Goal: Task Accomplishment & Management: Manage account settings

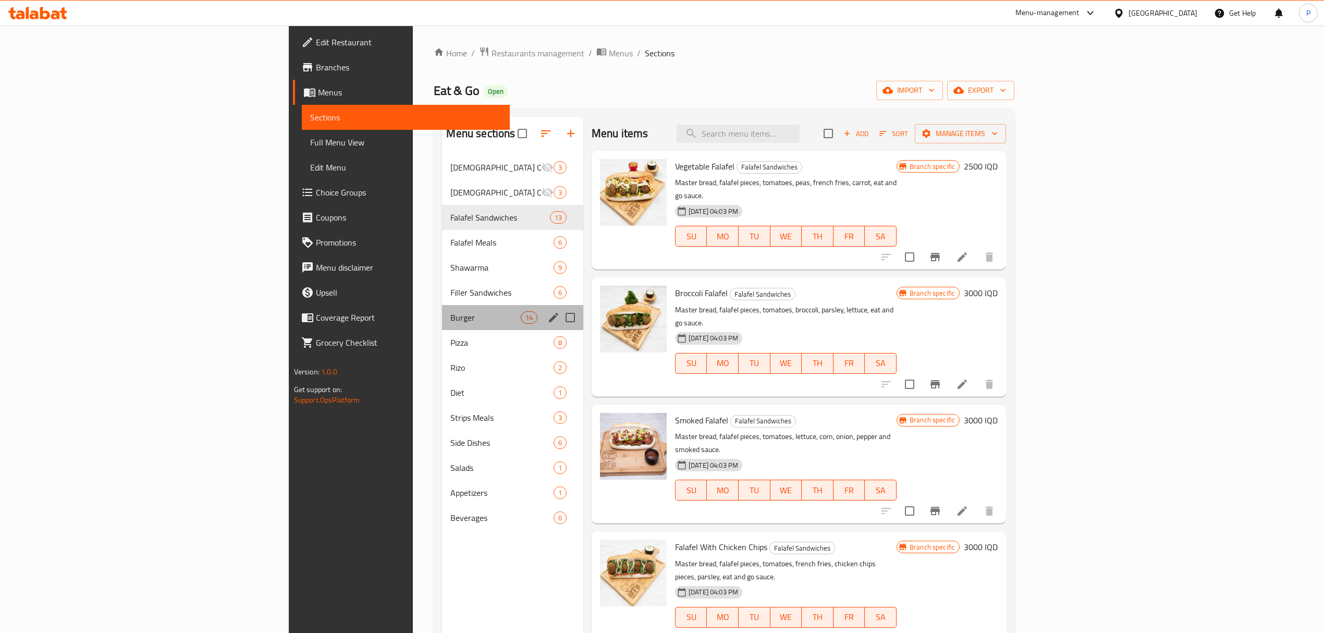
click at [442, 324] on div "Burger 14" at bounding box center [512, 317] width 141 height 25
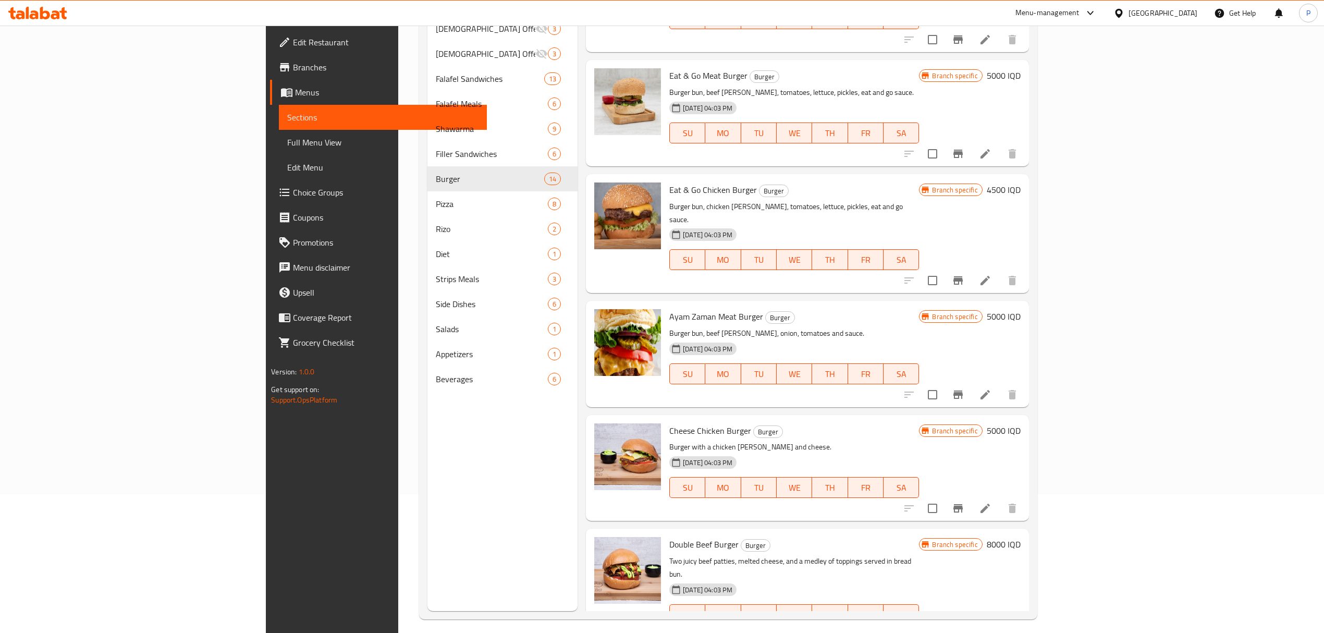
scroll to position [987, 0]
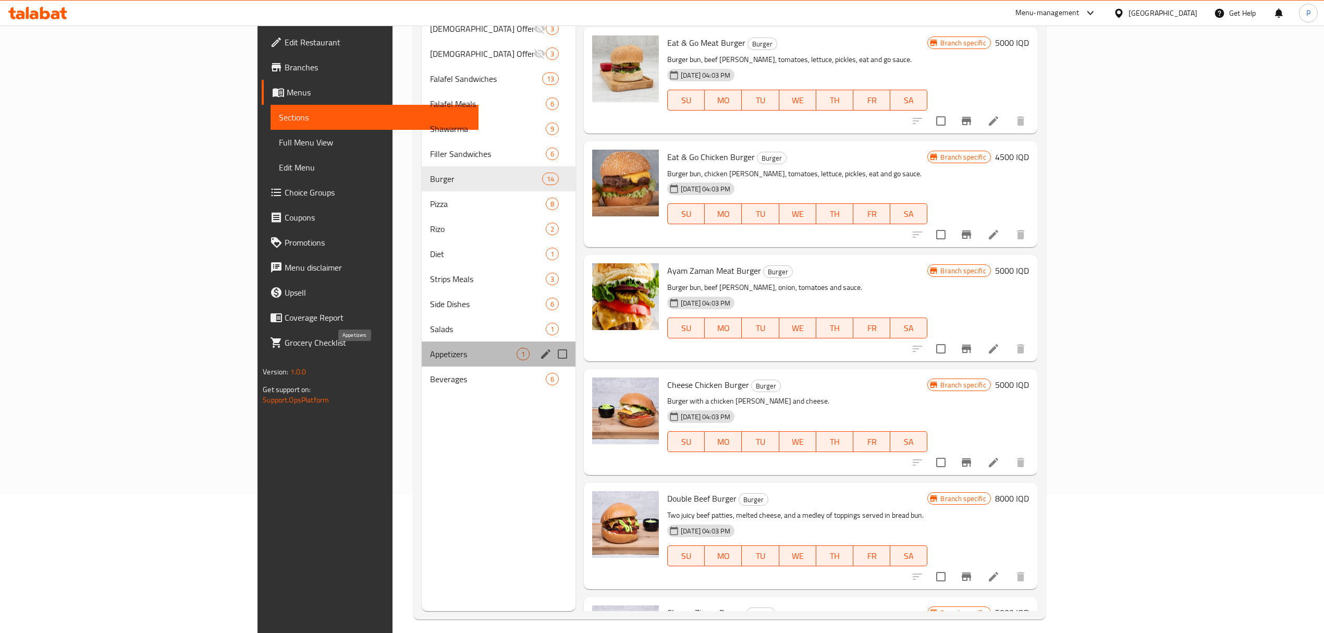
click at [430, 351] on span "Appetizers" at bounding box center [473, 354] width 87 height 13
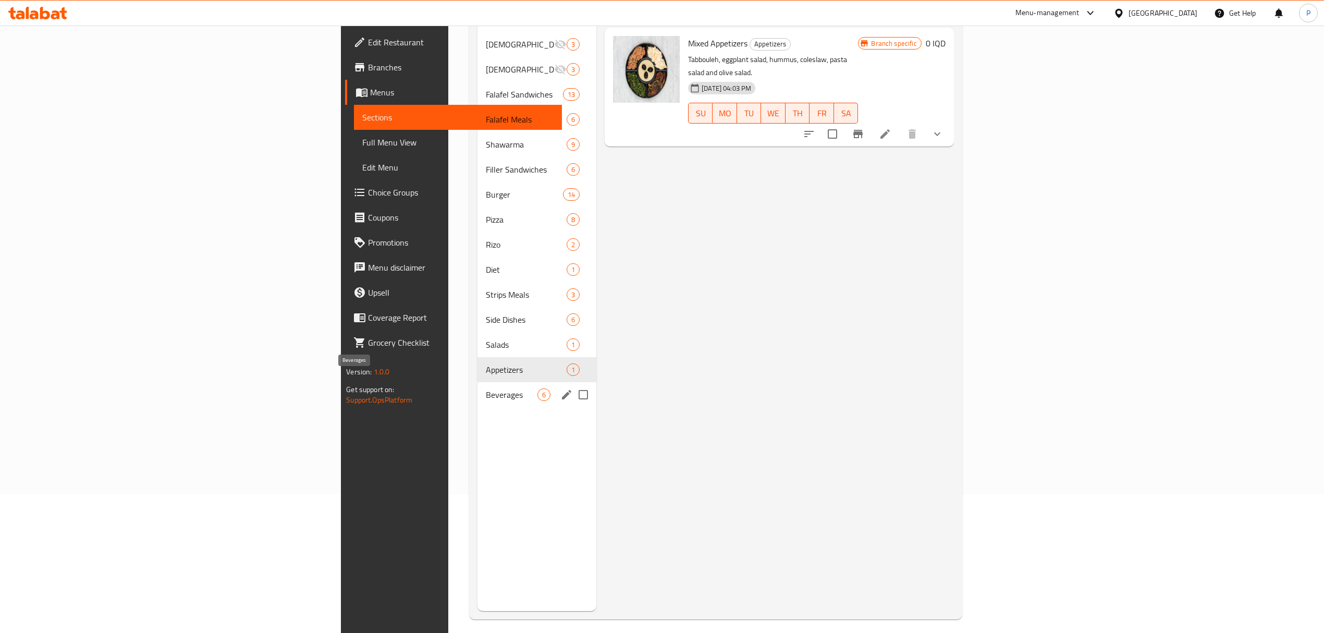
click at [486, 388] on span "Beverages" at bounding box center [512, 394] width 52 height 13
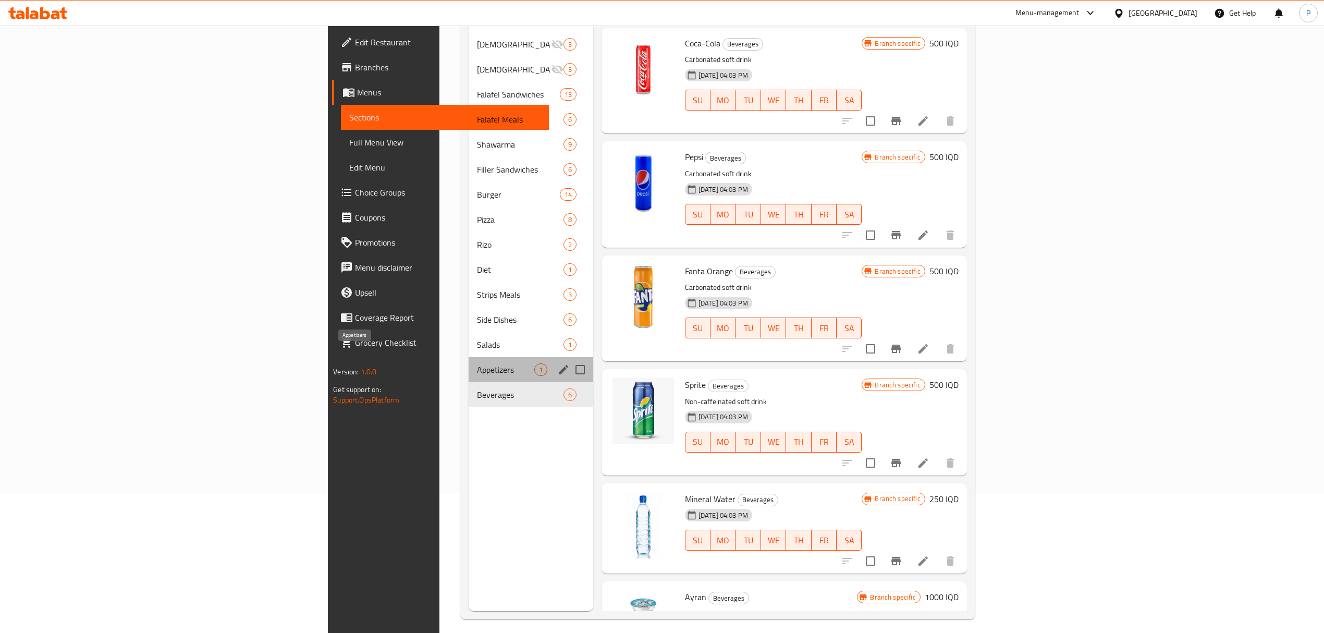
click at [477, 363] on span "Appetizers" at bounding box center [505, 369] width 57 height 13
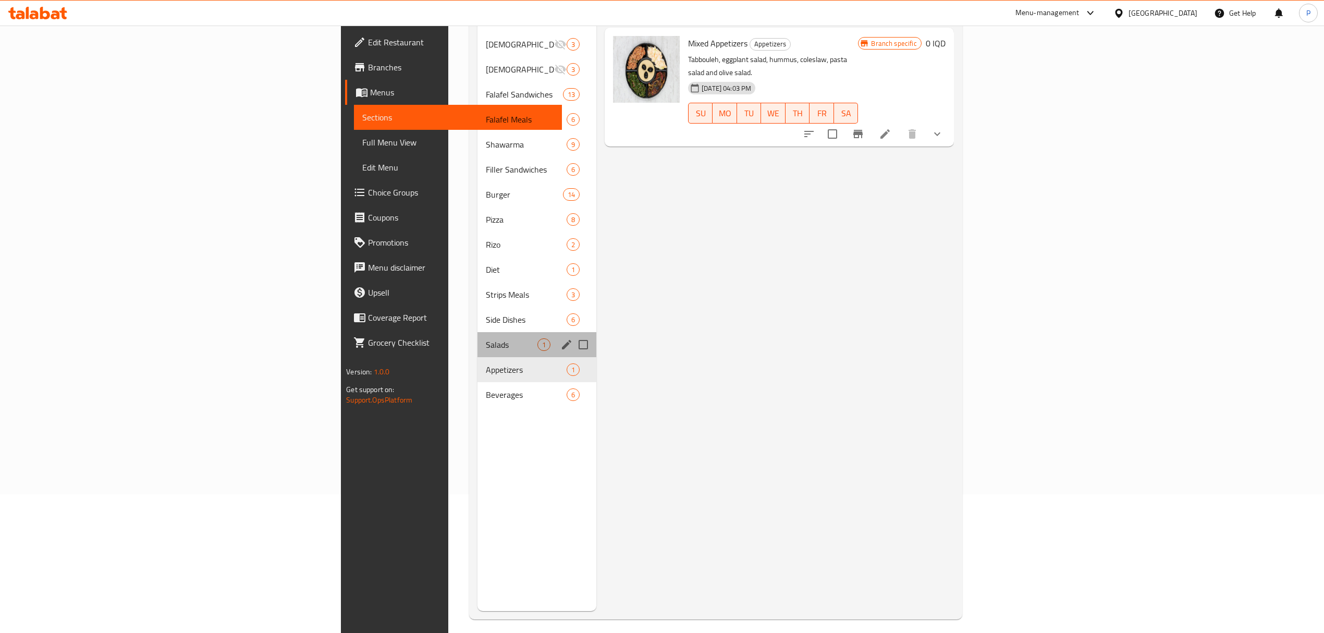
click at [478, 332] on div "Salads 1" at bounding box center [537, 344] width 119 height 25
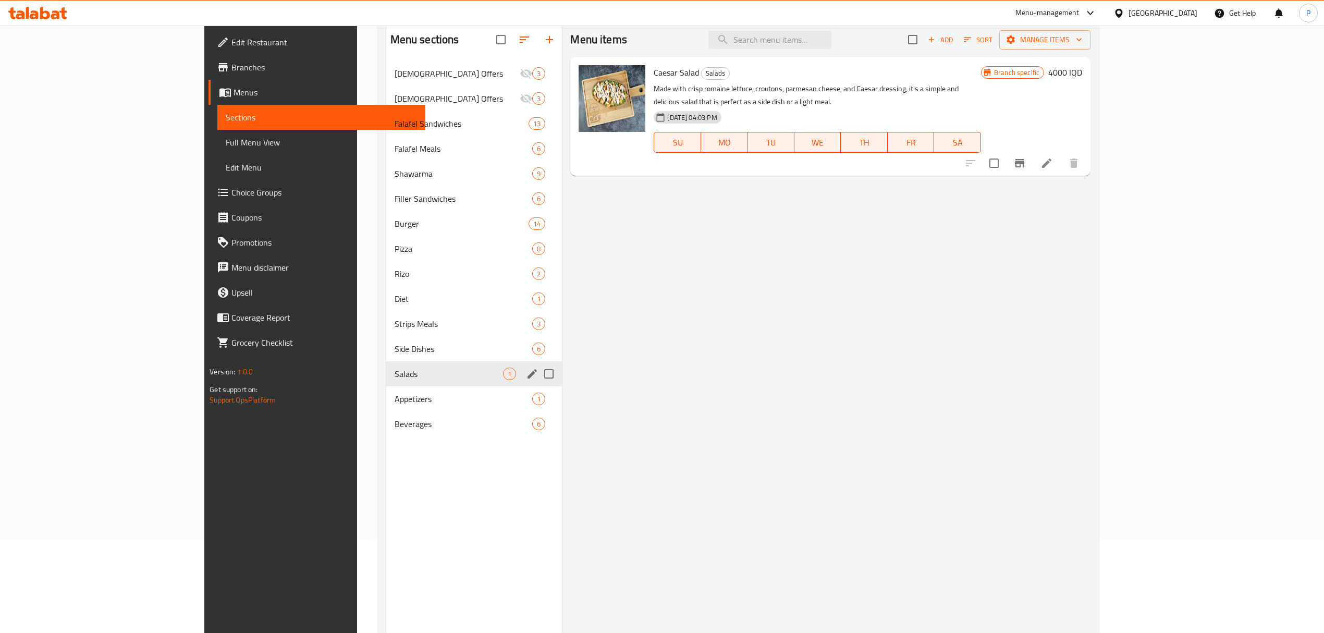
scroll to position [69, 0]
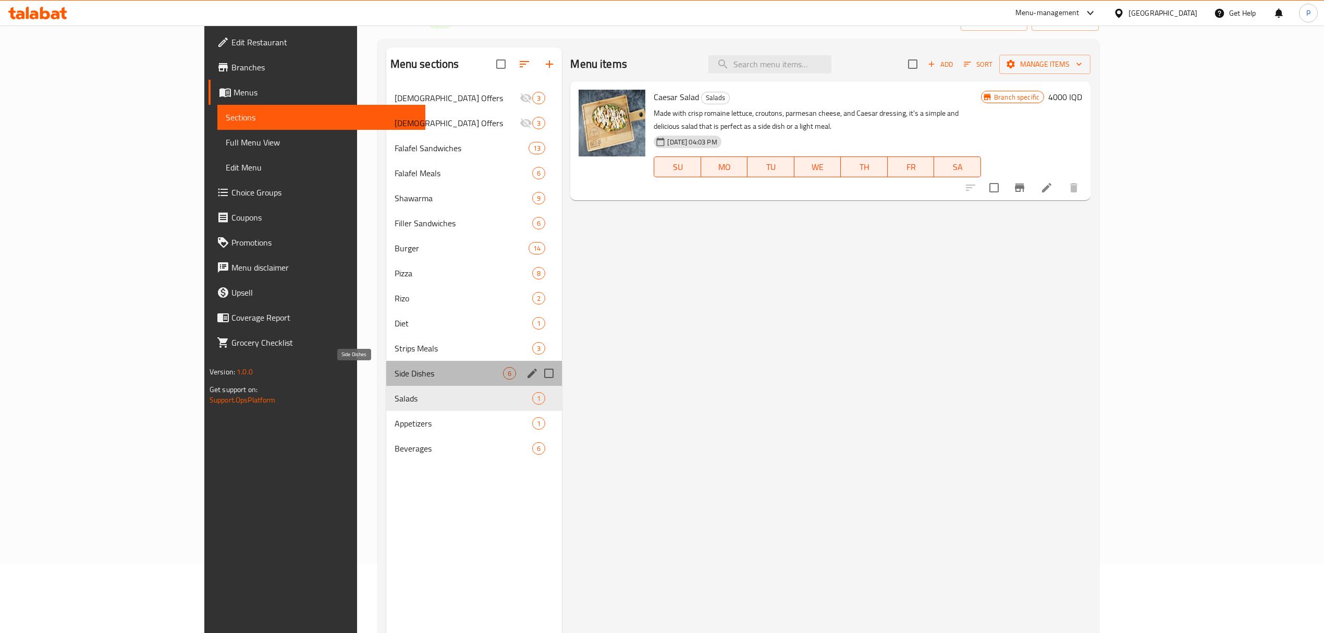
click at [395, 368] on span "Side Dishes" at bounding box center [449, 373] width 109 height 13
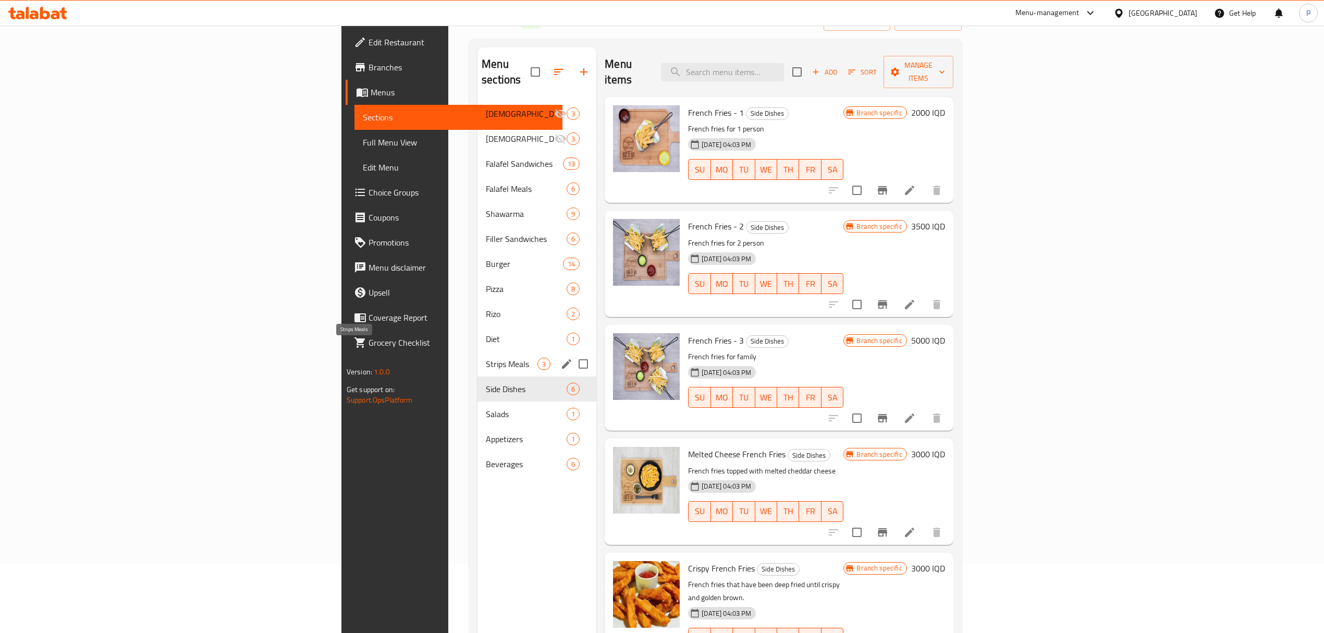
click at [486, 358] on span "Strips Meals" at bounding box center [512, 364] width 52 height 13
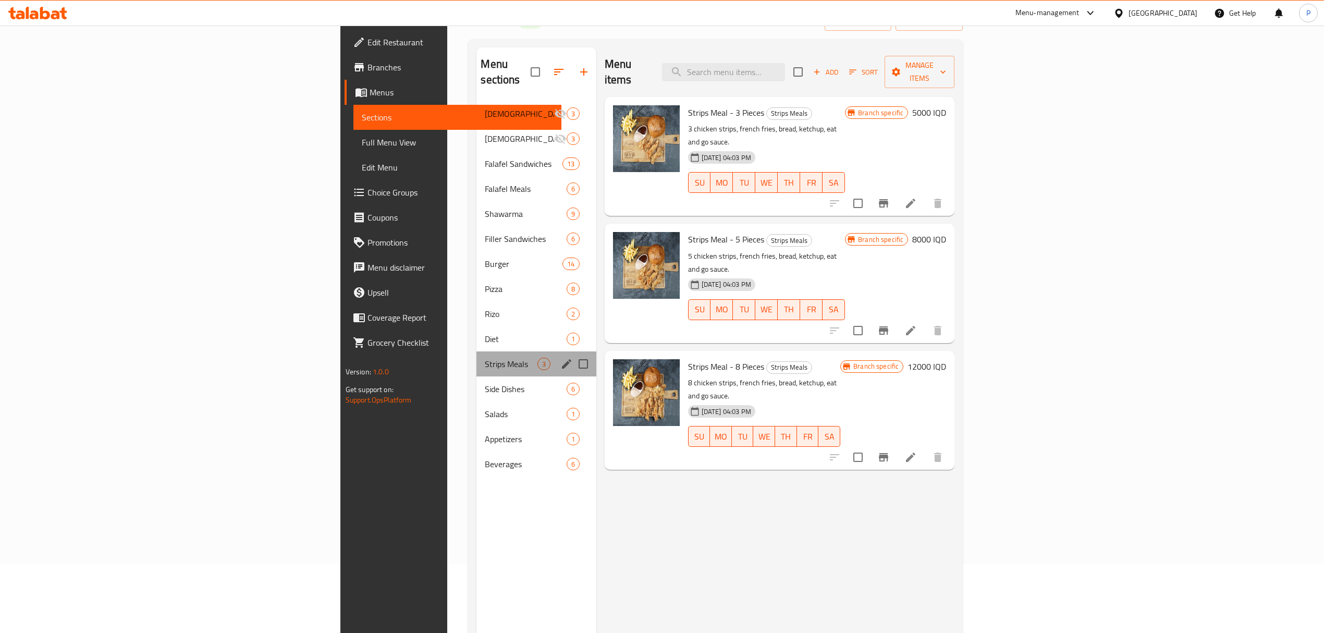
click at [477, 351] on div "Strips Meals 3" at bounding box center [536, 363] width 119 height 25
click at [485, 333] on span "Diet" at bounding box center [525, 339] width 81 height 13
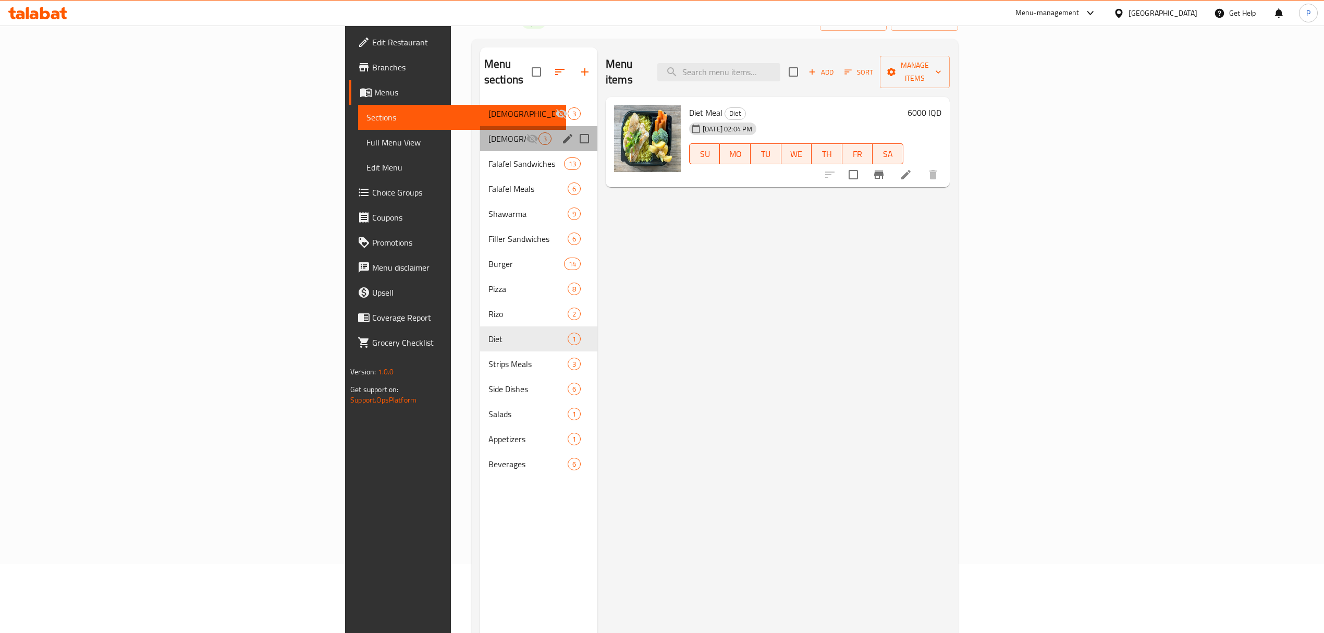
click at [480, 134] on div "[DEMOGRAPHIC_DATA] Offers 3" at bounding box center [538, 138] width 117 height 25
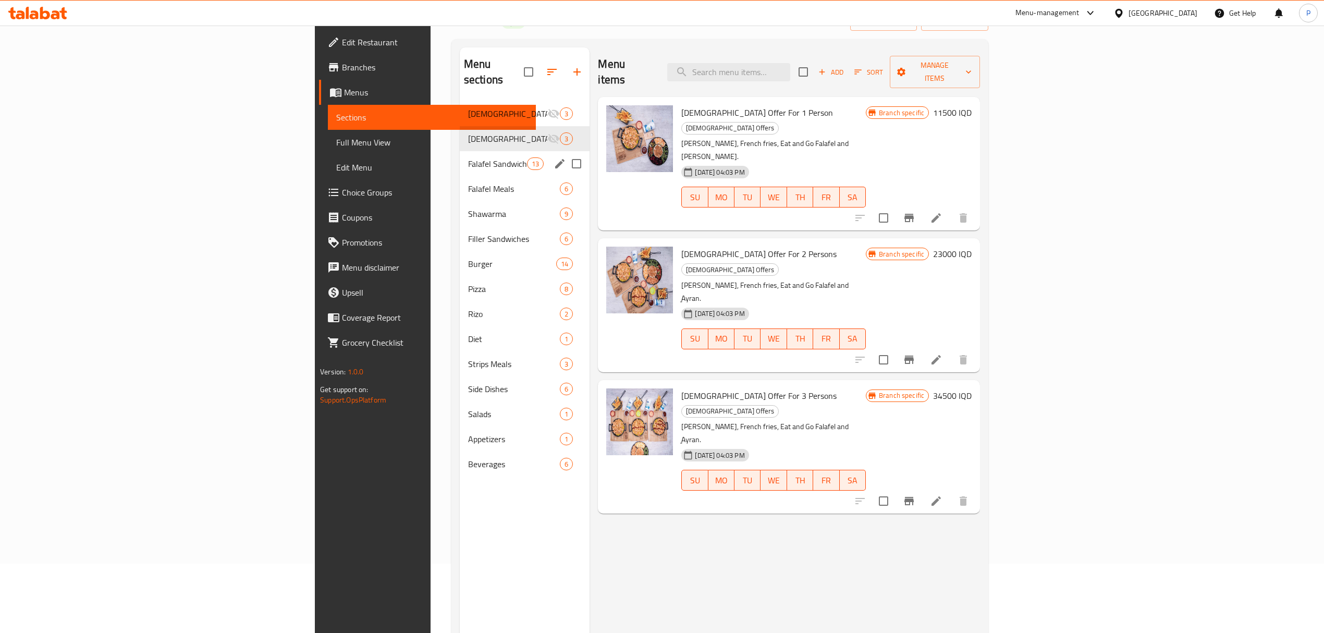
click at [468, 157] on span "Falafel Sandwiches" at bounding box center [497, 163] width 59 height 13
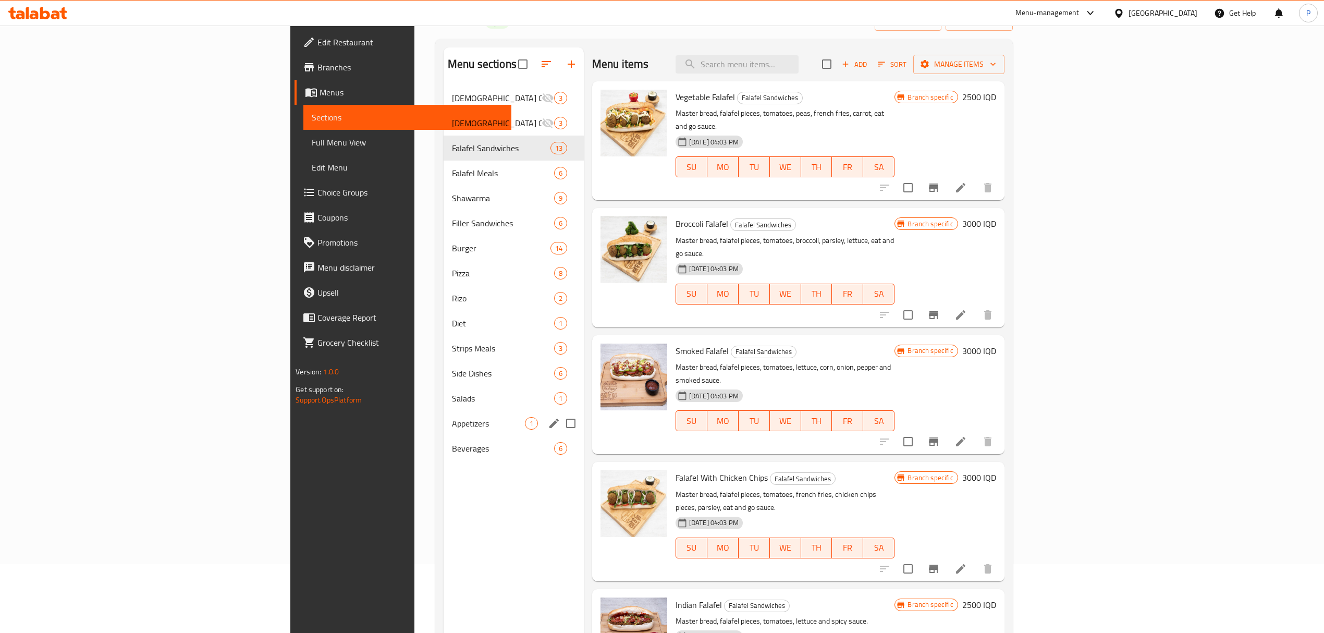
click at [444, 413] on div "Appetizers 1" at bounding box center [514, 423] width 140 height 25
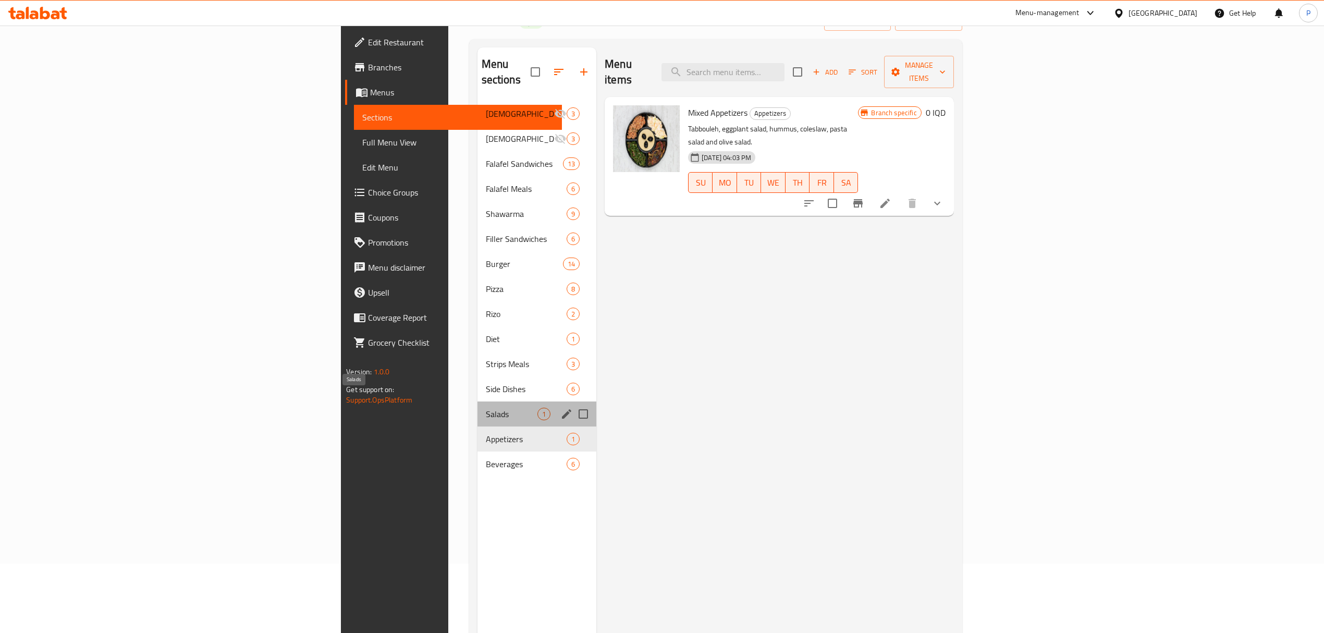
click at [486, 408] on span "Salads" at bounding box center [512, 414] width 52 height 13
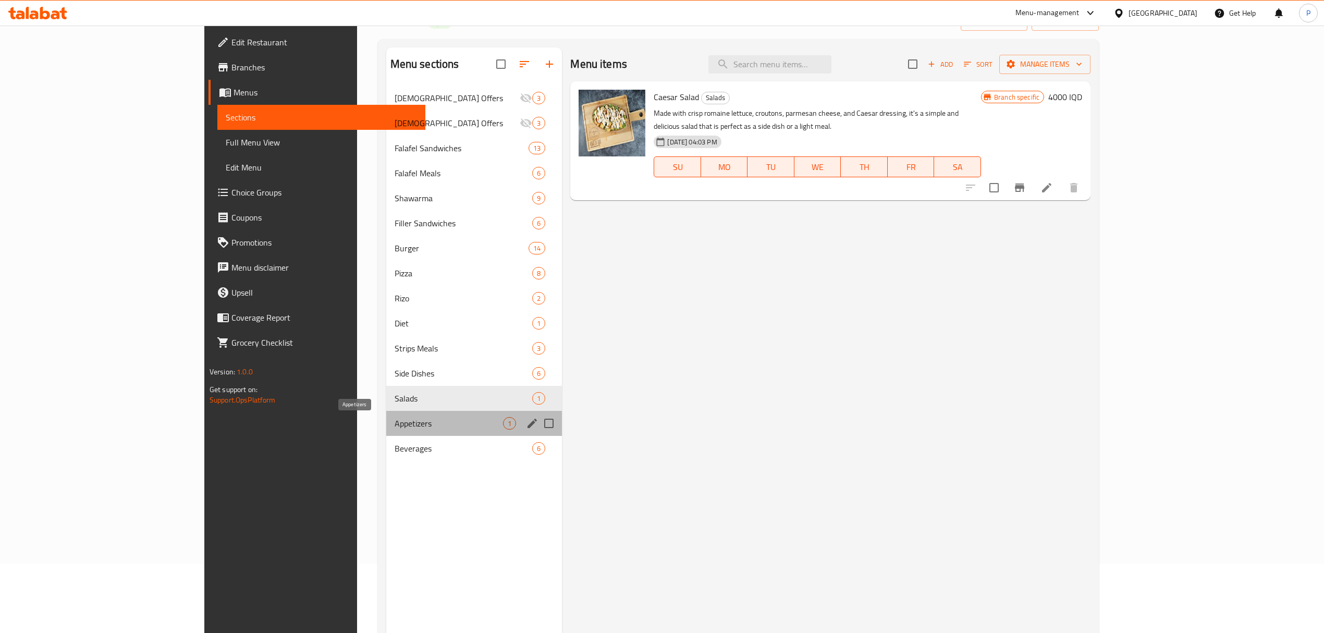
click at [395, 425] on span "Appetizers" at bounding box center [449, 423] width 109 height 13
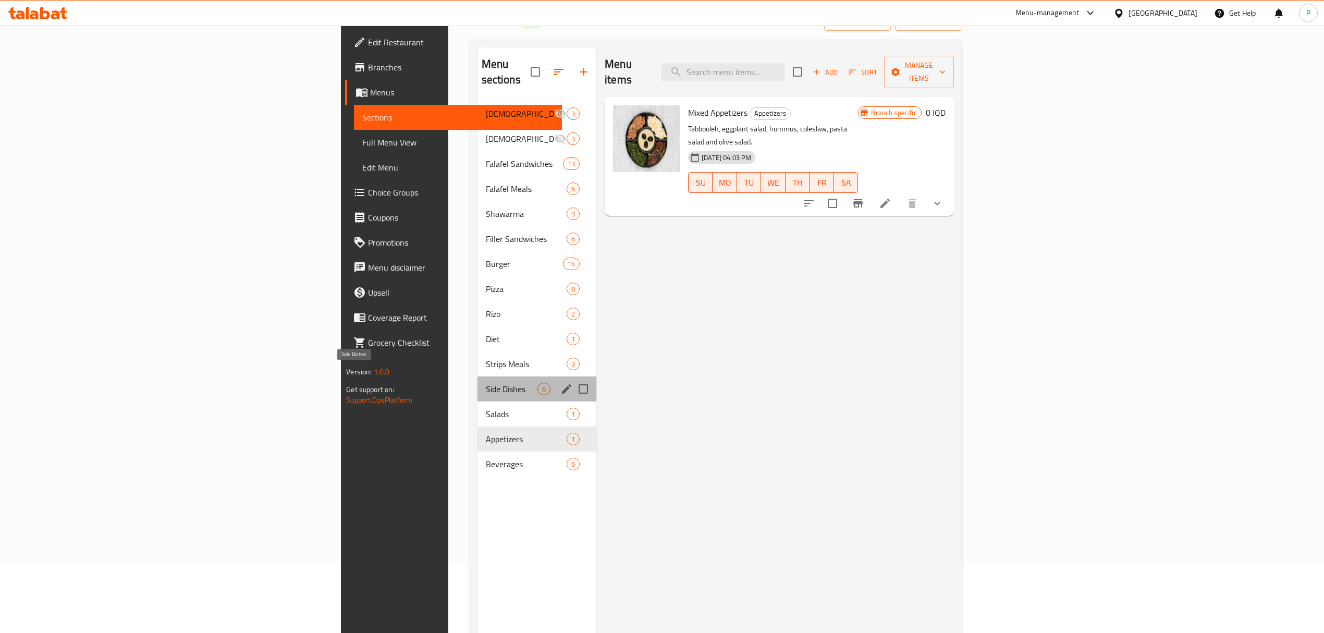
click at [486, 383] on span "Side Dishes" at bounding box center [512, 389] width 52 height 13
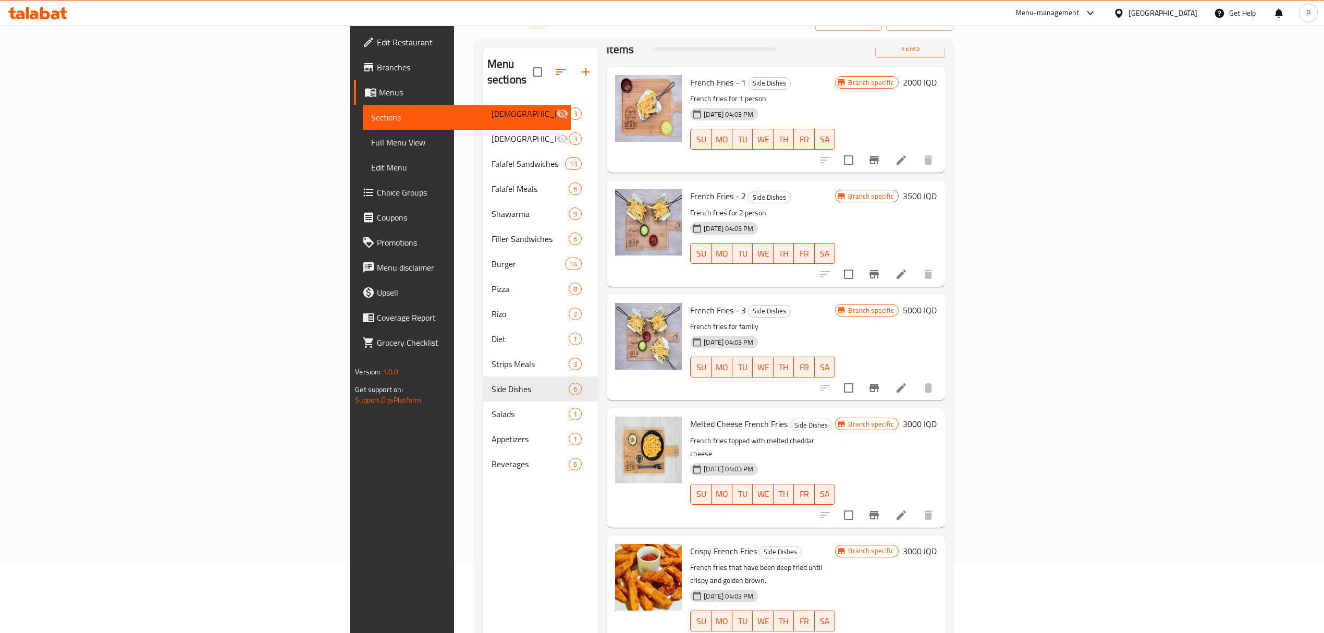
scroll to position [76, 0]
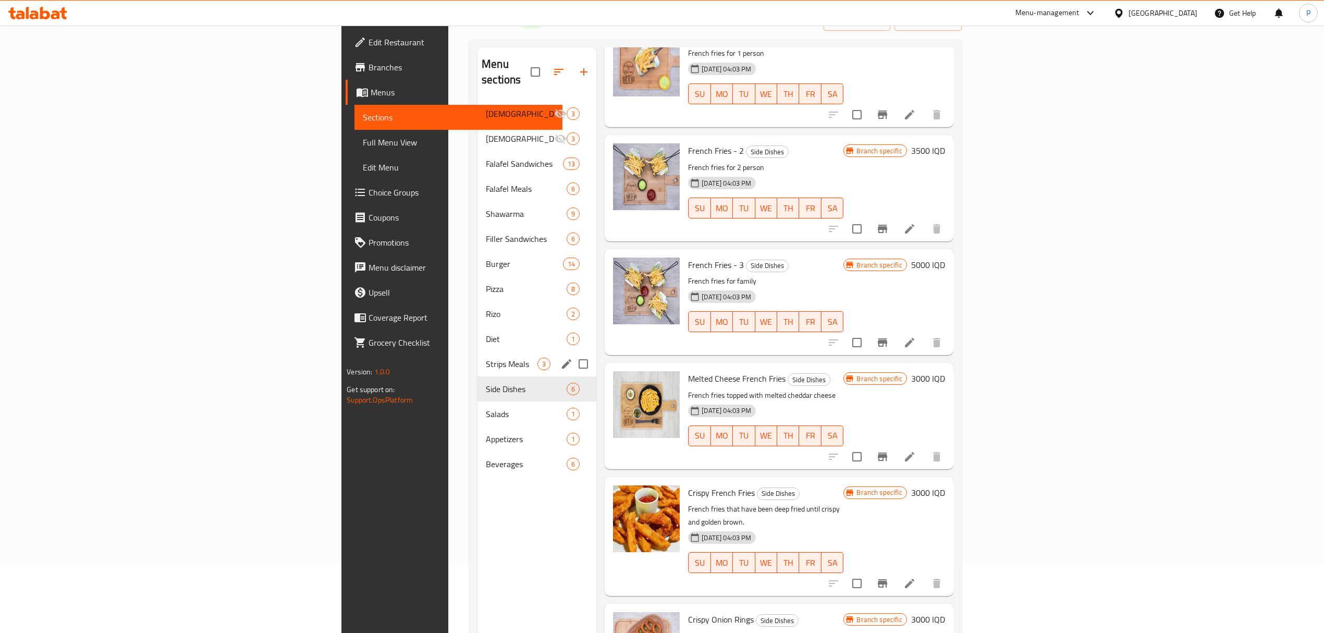
click at [478, 351] on div "Strips Meals 3" at bounding box center [537, 363] width 119 height 25
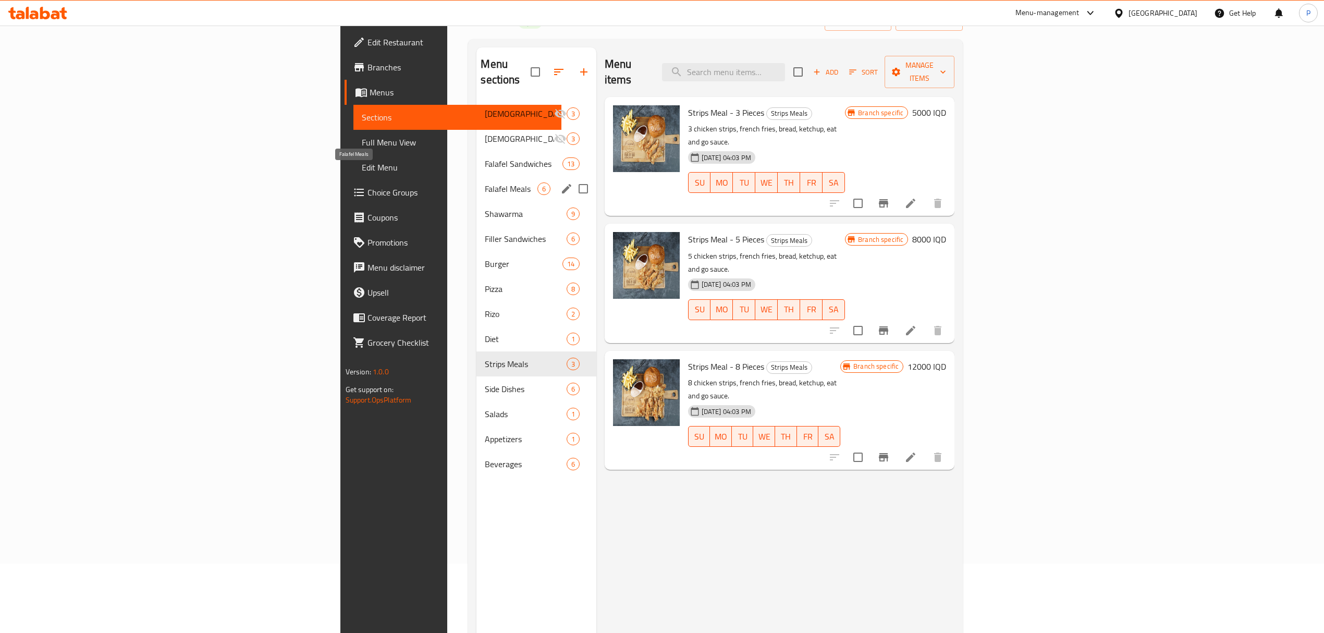
click at [485, 182] on span "Falafel Meals" at bounding box center [511, 188] width 52 height 13
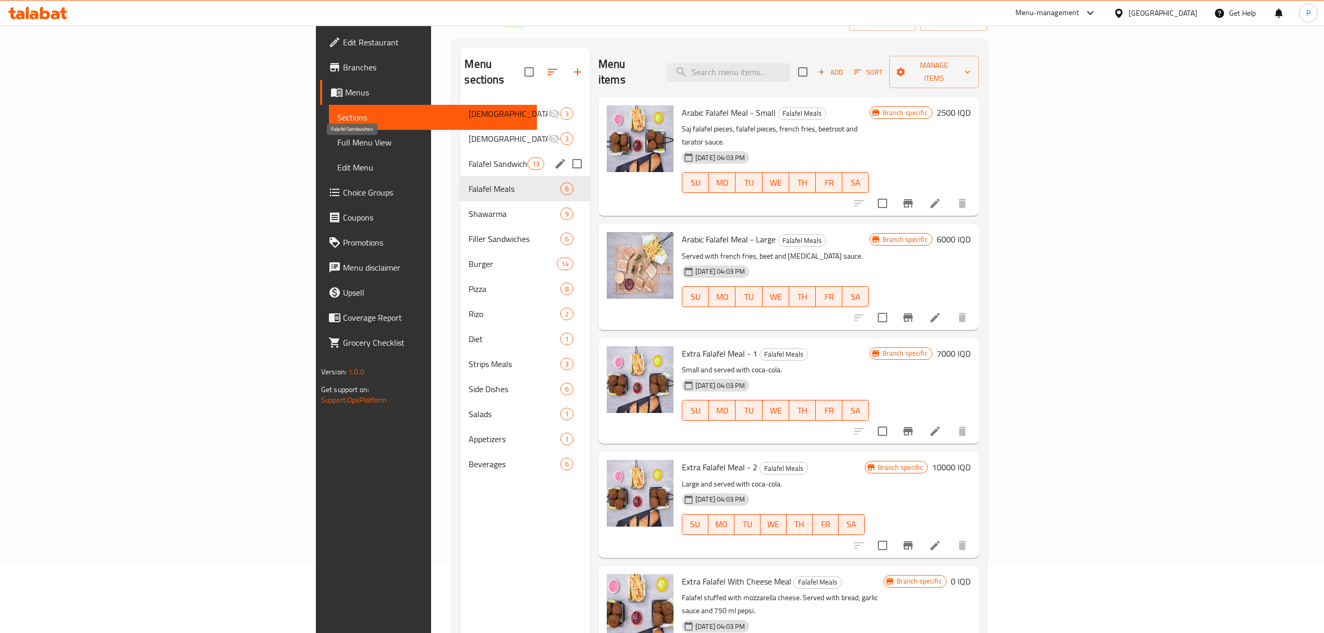
click at [469, 157] on span "Falafel Sandwiches" at bounding box center [498, 163] width 58 height 13
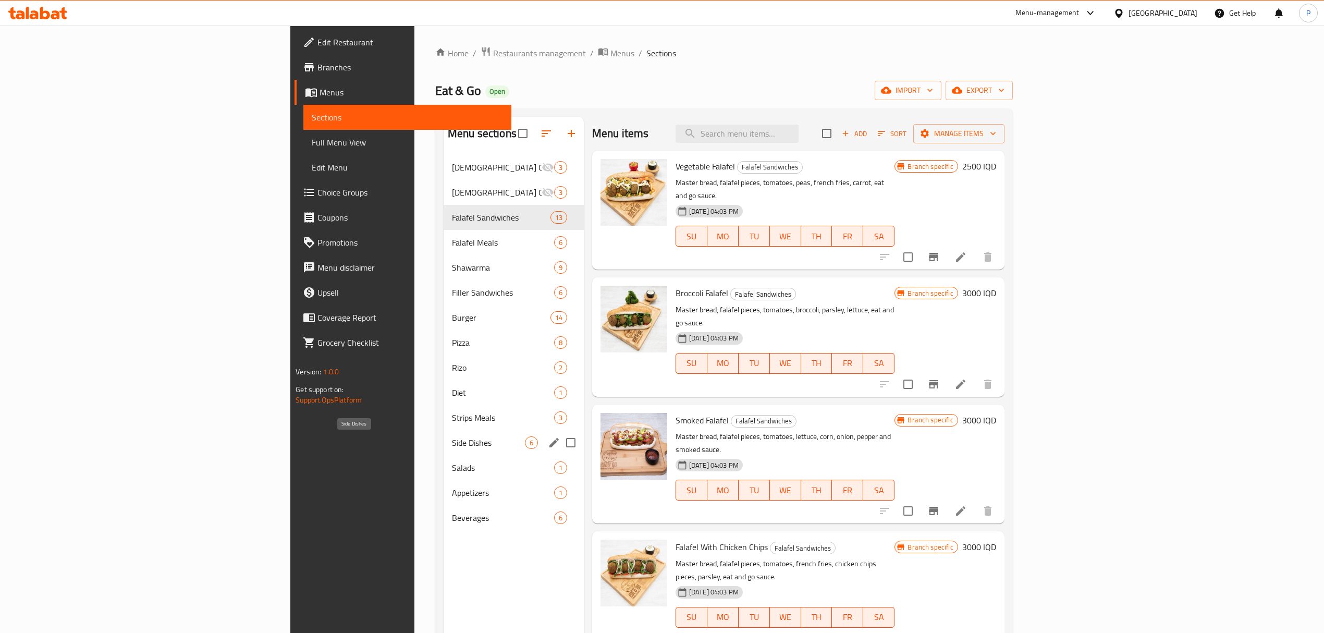
click at [452, 449] on span "Side Dishes" at bounding box center [488, 442] width 73 height 13
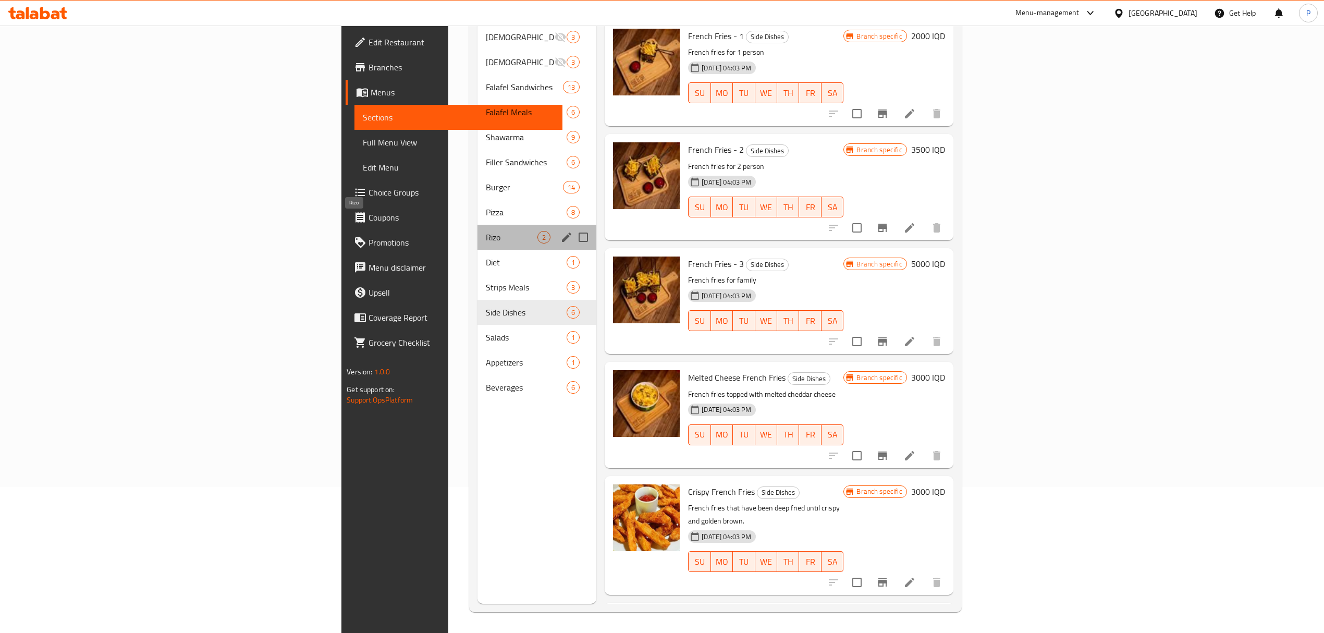
click at [486, 231] on span "Rizo" at bounding box center [512, 237] width 52 height 13
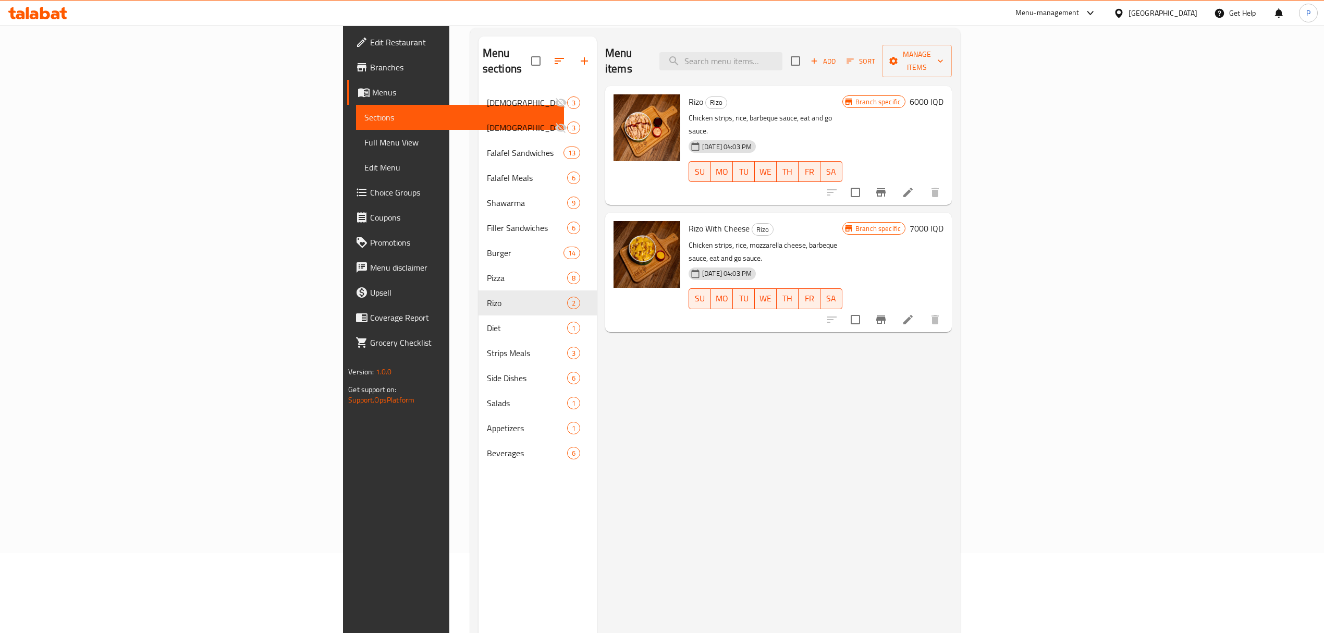
scroll to position [7, 0]
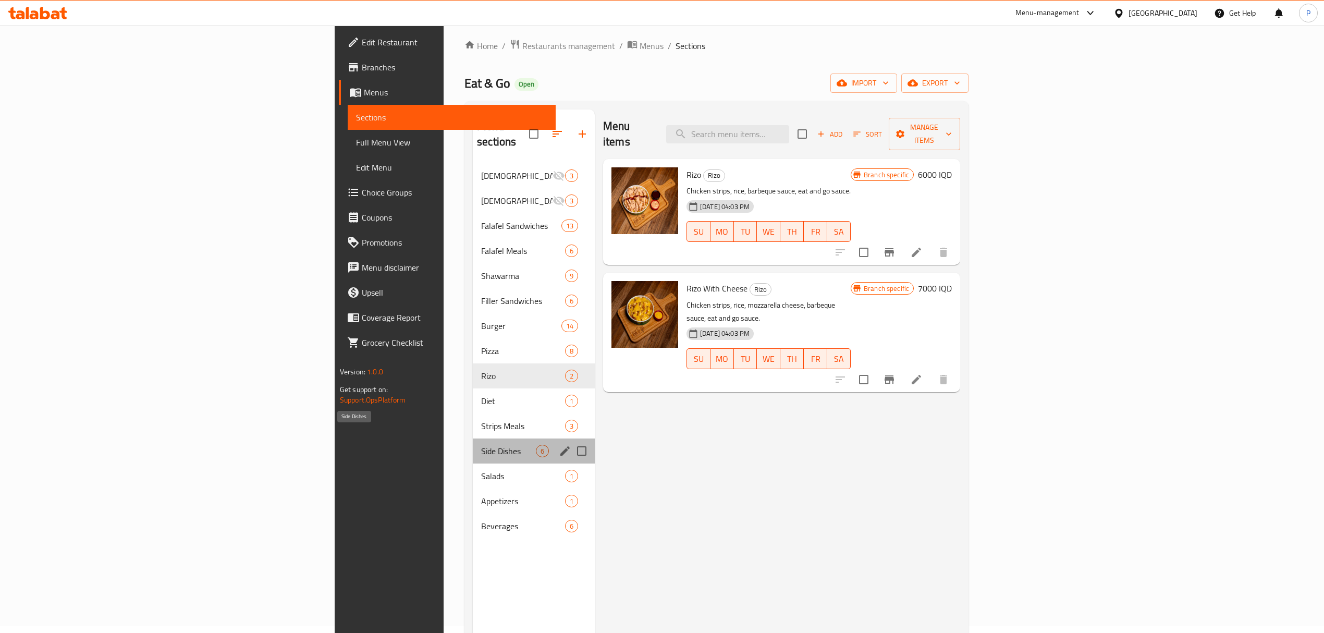
click at [481, 445] on span "Side Dishes" at bounding box center [508, 451] width 55 height 13
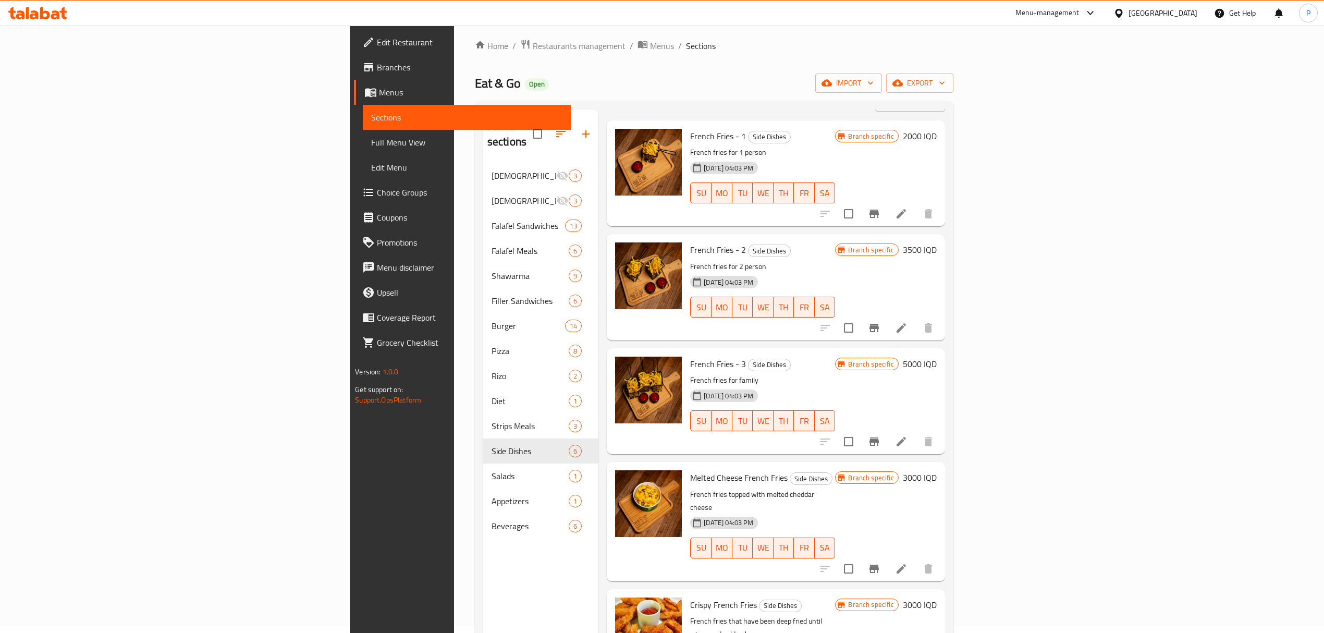
scroll to position [76, 0]
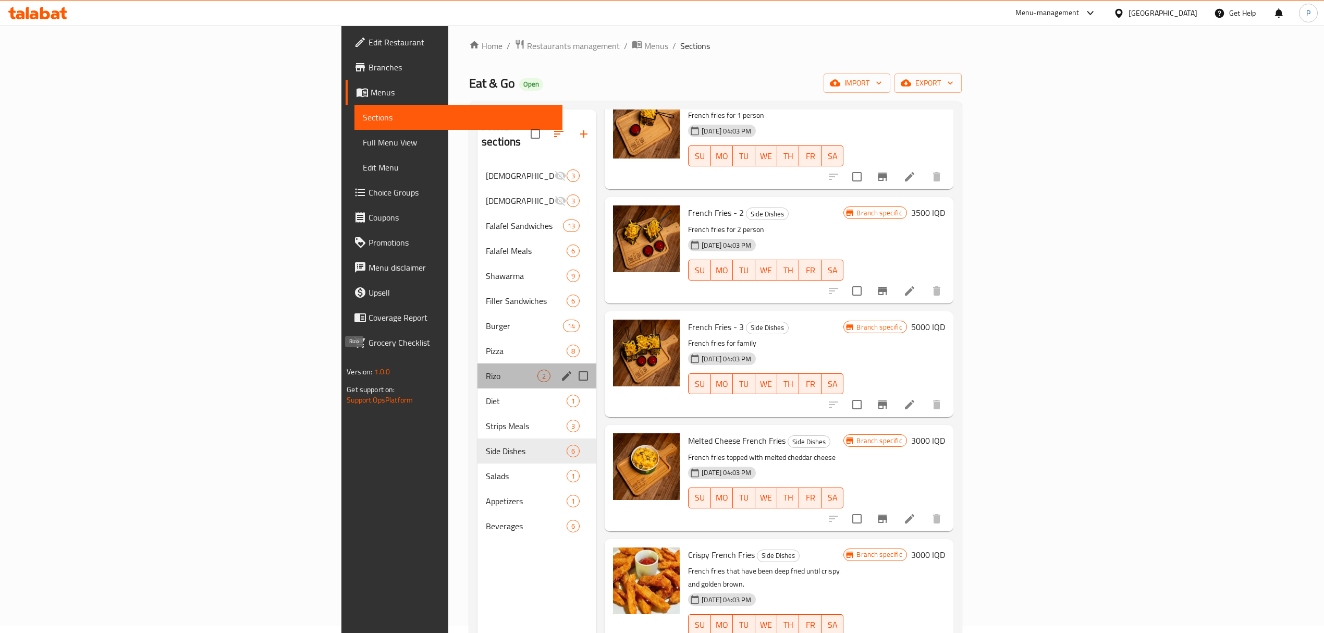
click at [486, 370] on span "Rizo" at bounding box center [512, 376] width 52 height 13
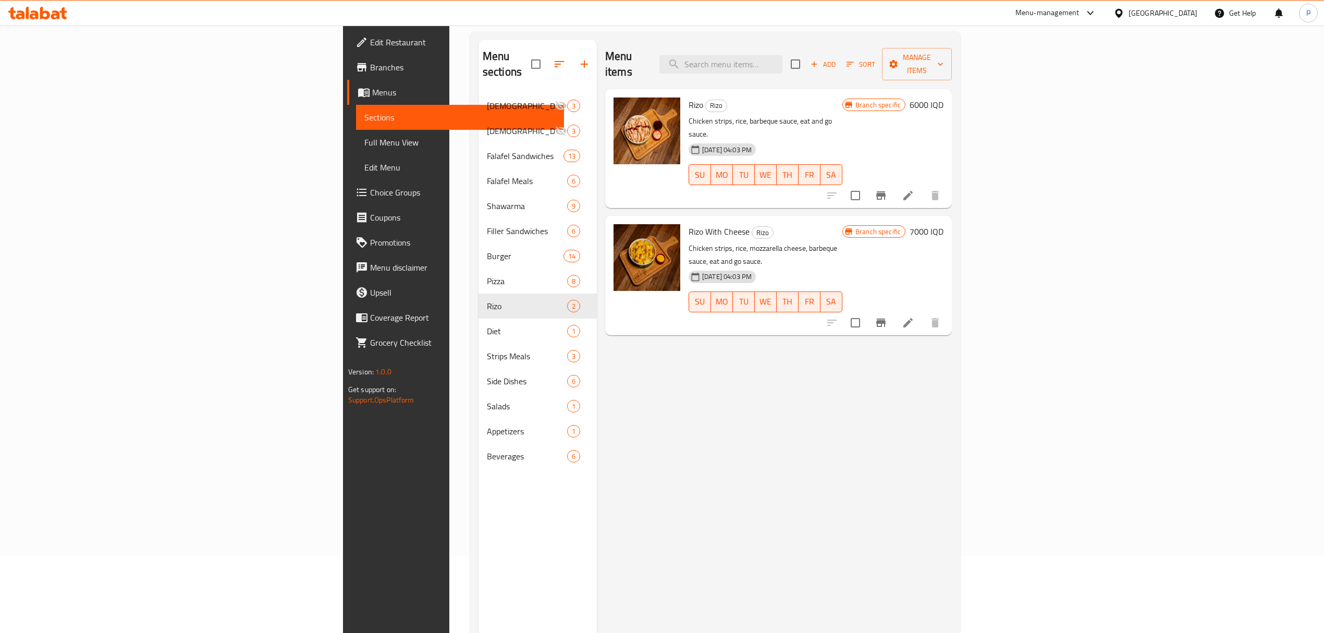
scroll to position [7, 0]
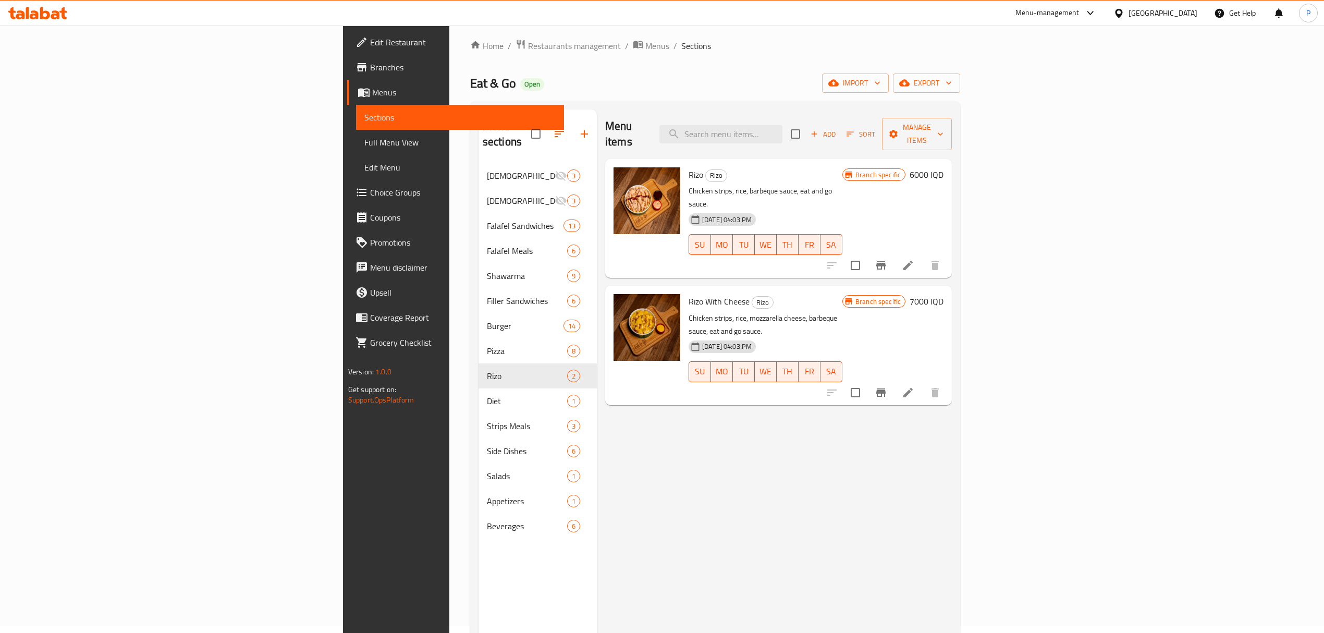
click at [846, 115] on div "Menu items Add Sort Manage items" at bounding box center [778, 134] width 347 height 50
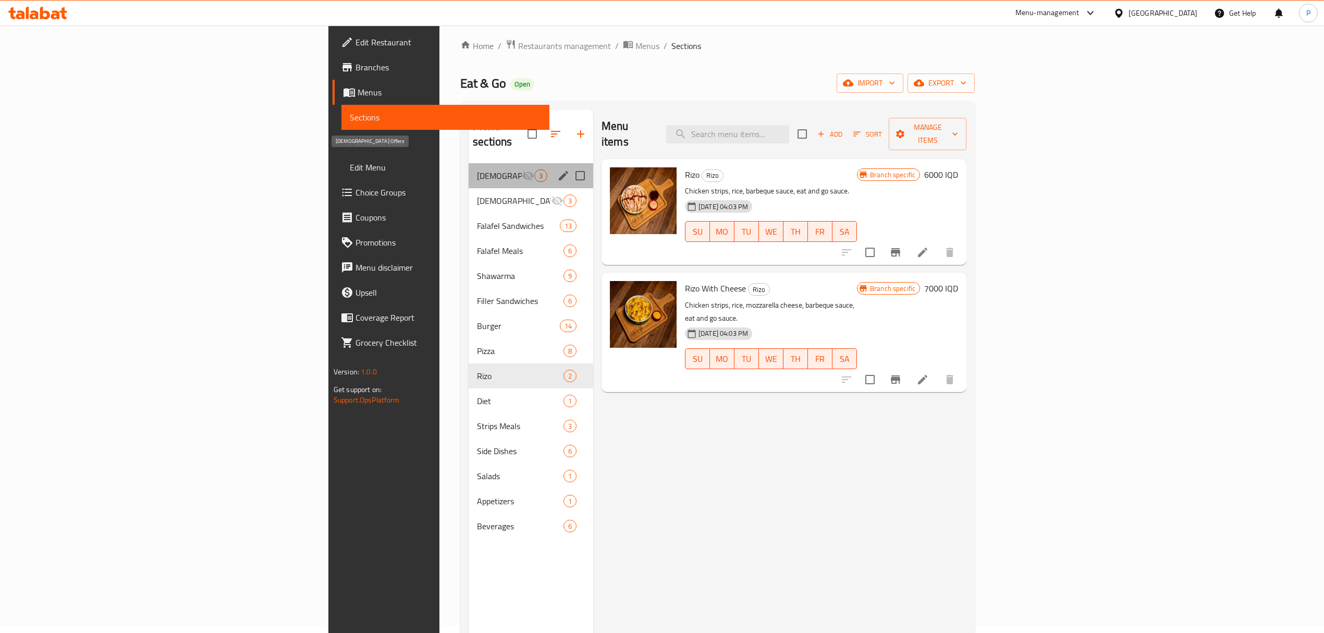
click at [477, 169] on span "[DEMOGRAPHIC_DATA] Offers" at bounding box center [499, 175] width 45 height 13
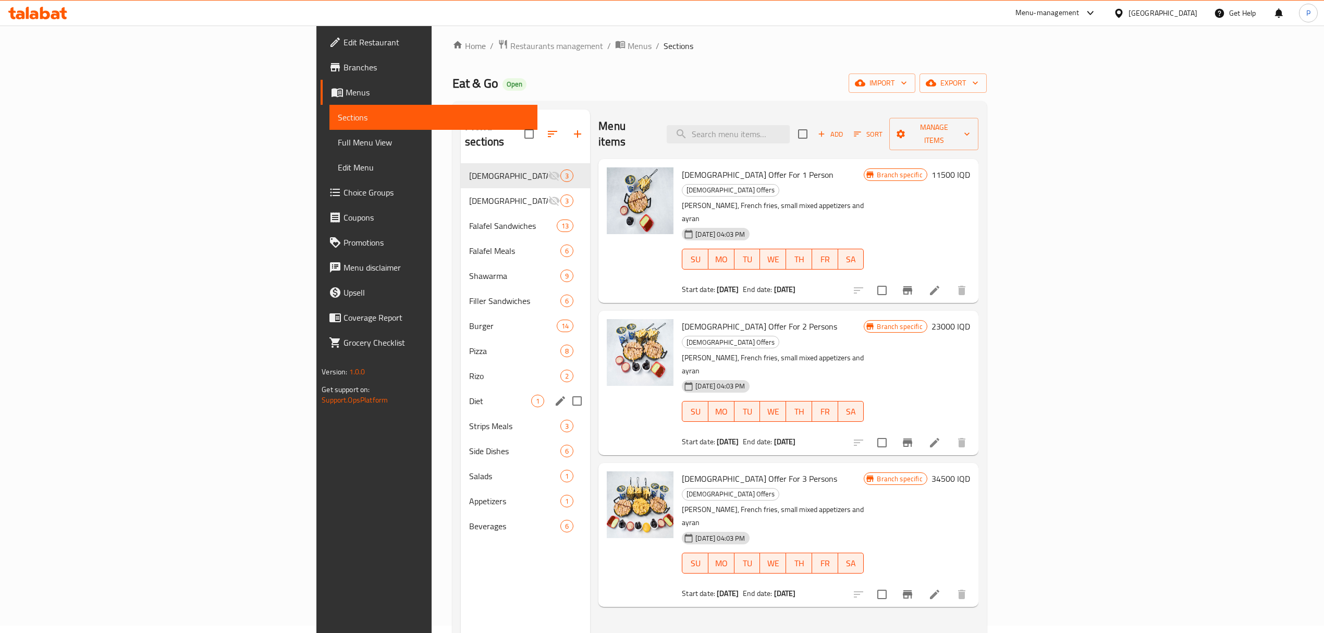
click at [461, 388] on div "Diet 1" at bounding box center [525, 400] width 129 height 25
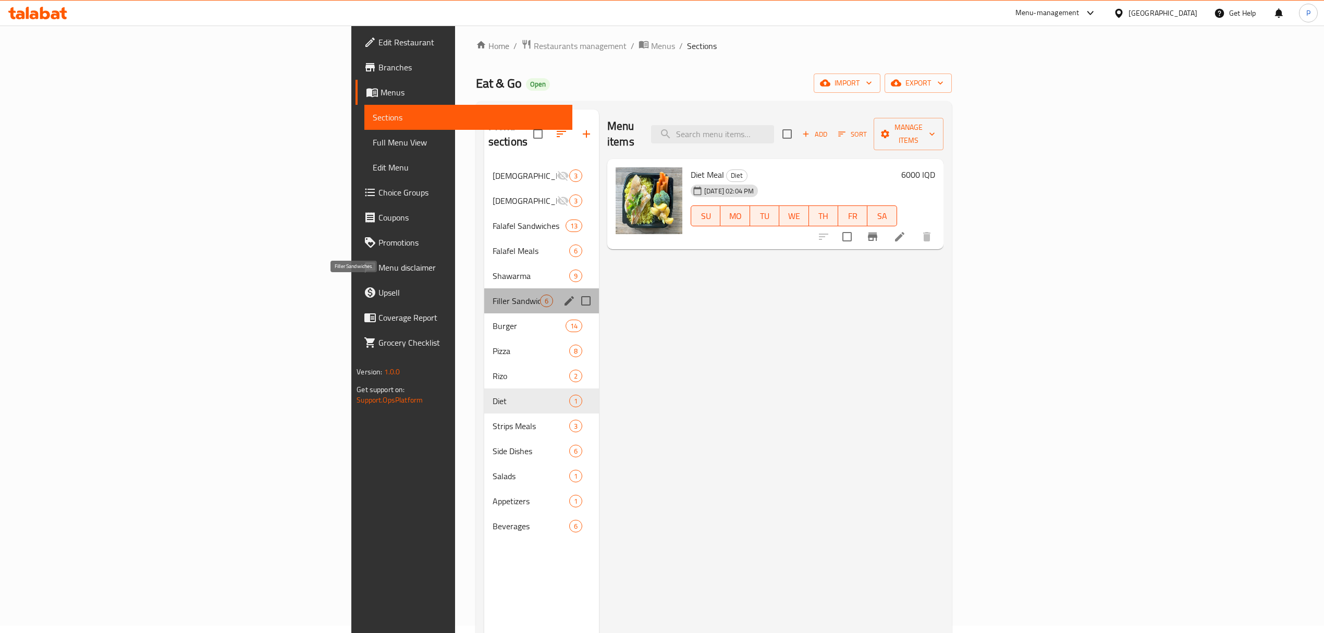
click at [493, 295] on span "Filler Sandwiches" at bounding box center [516, 301] width 47 height 13
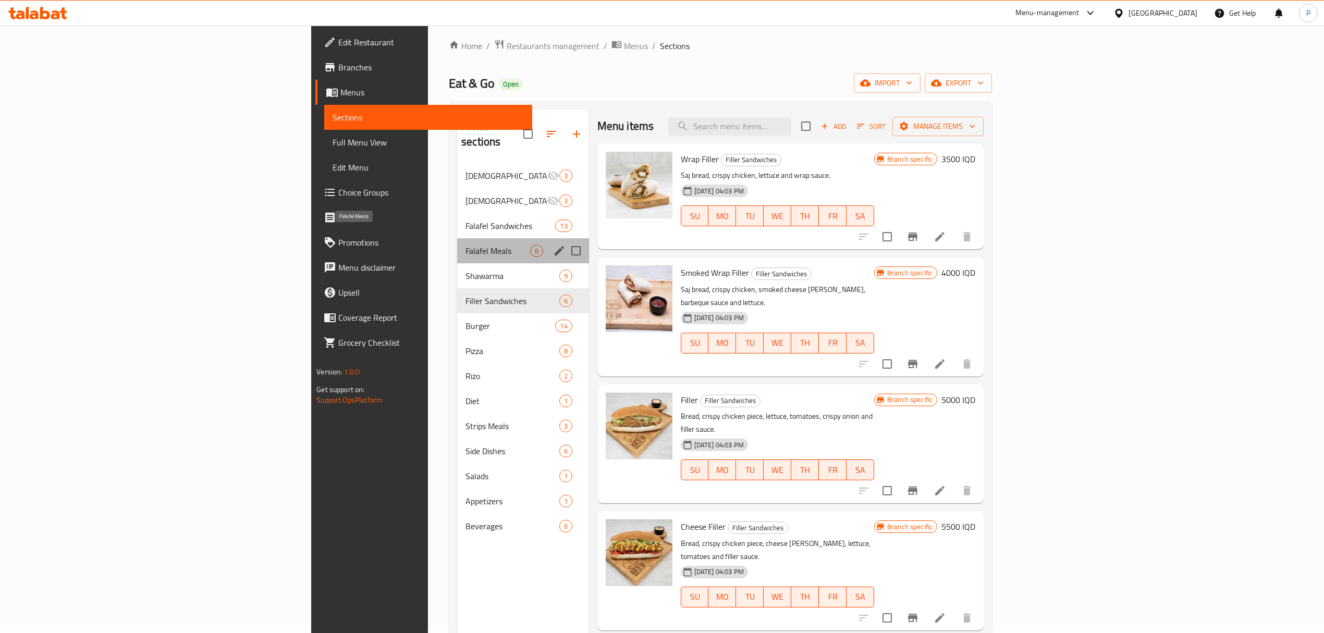
click at [466, 245] on span "Falafel Meals" at bounding box center [498, 251] width 64 height 13
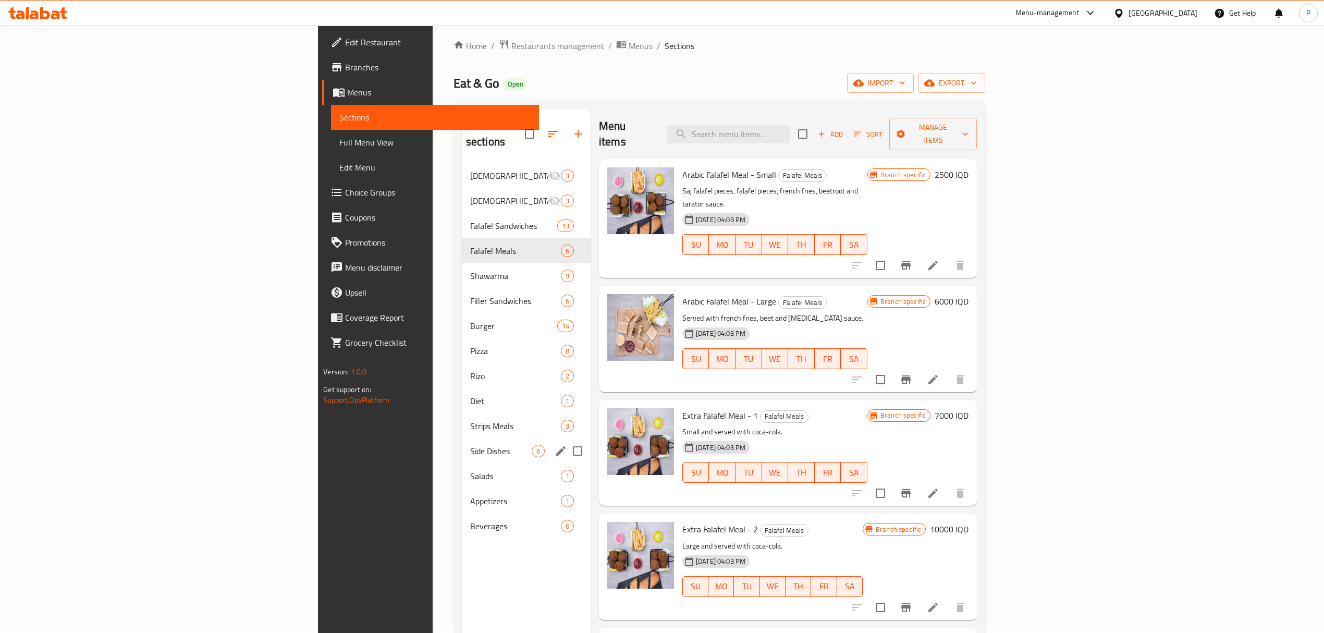
click at [462, 438] on div "Side Dishes 6" at bounding box center [526, 450] width 129 height 25
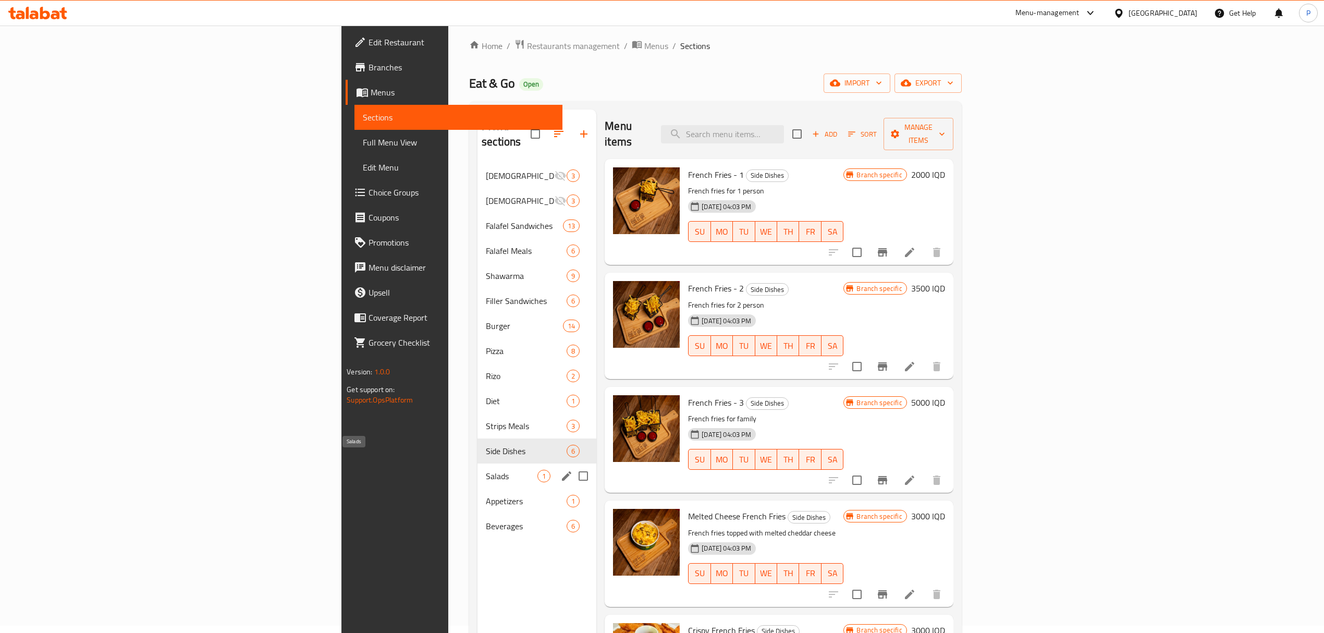
click at [486, 470] on span "Salads" at bounding box center [512, 476] width 52 height 13
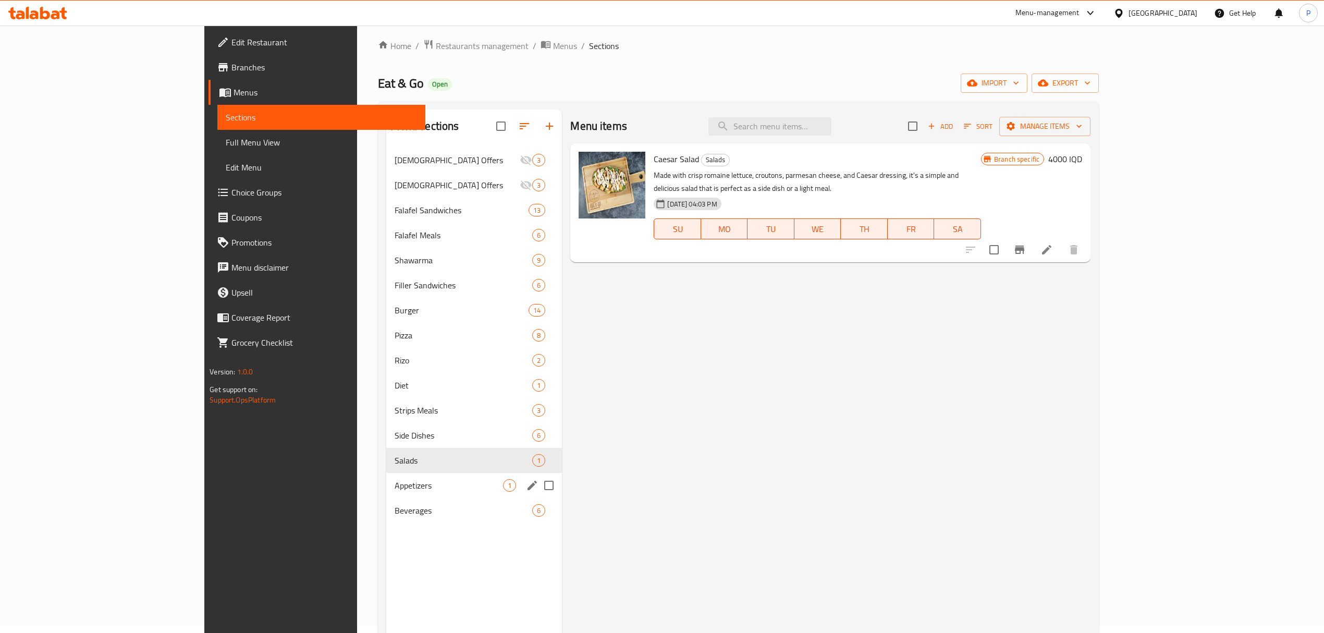
click at [386, 492] on div "Appetizers 1" at bounding box center [474, 485] width 176 height 25
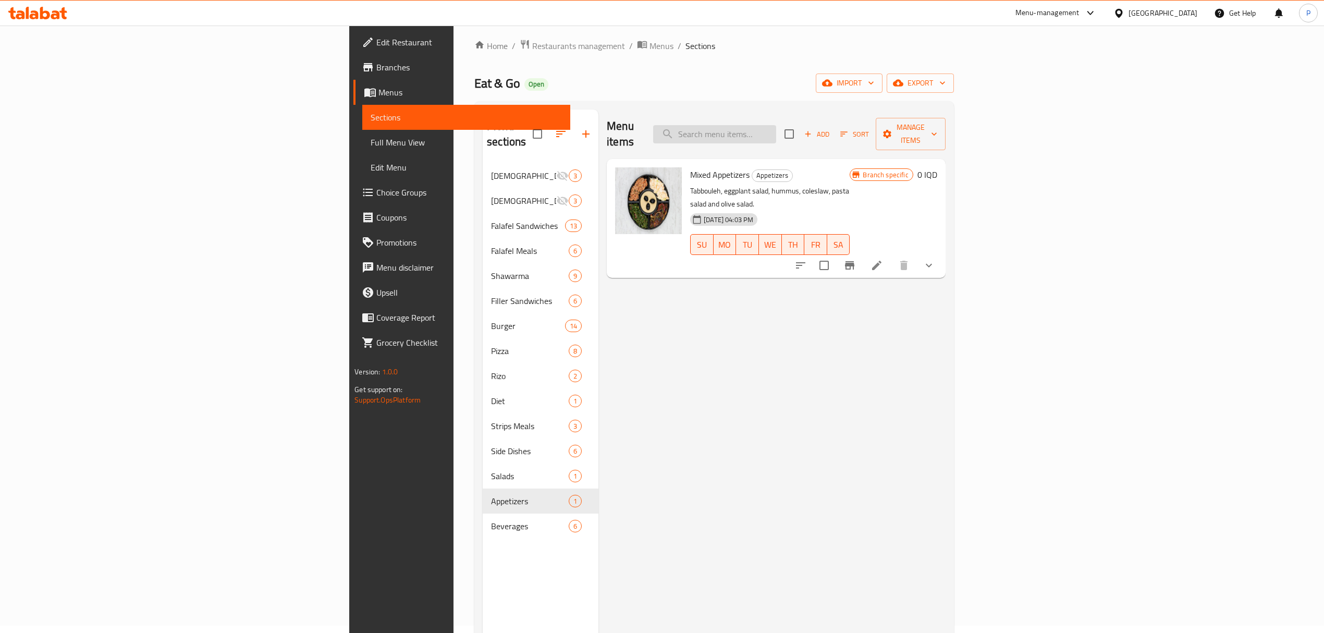
click at [776, 125] on input "search" at bounding box center [714, 134] width 123 height 18
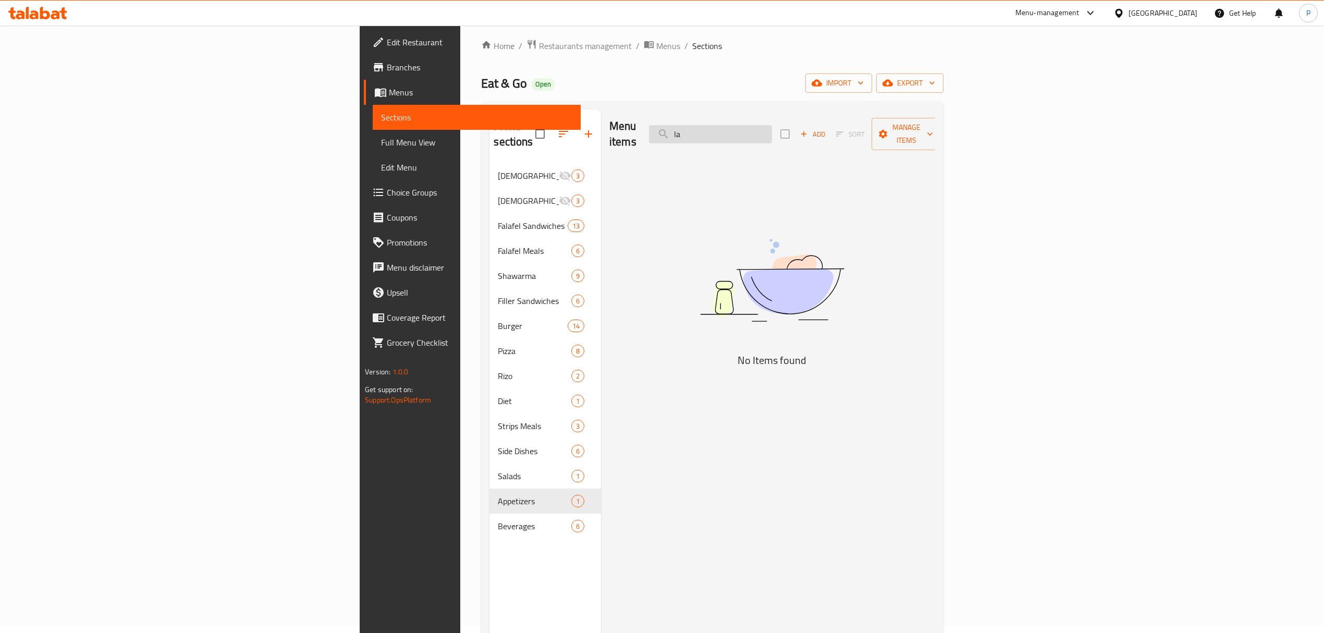
type input "l"
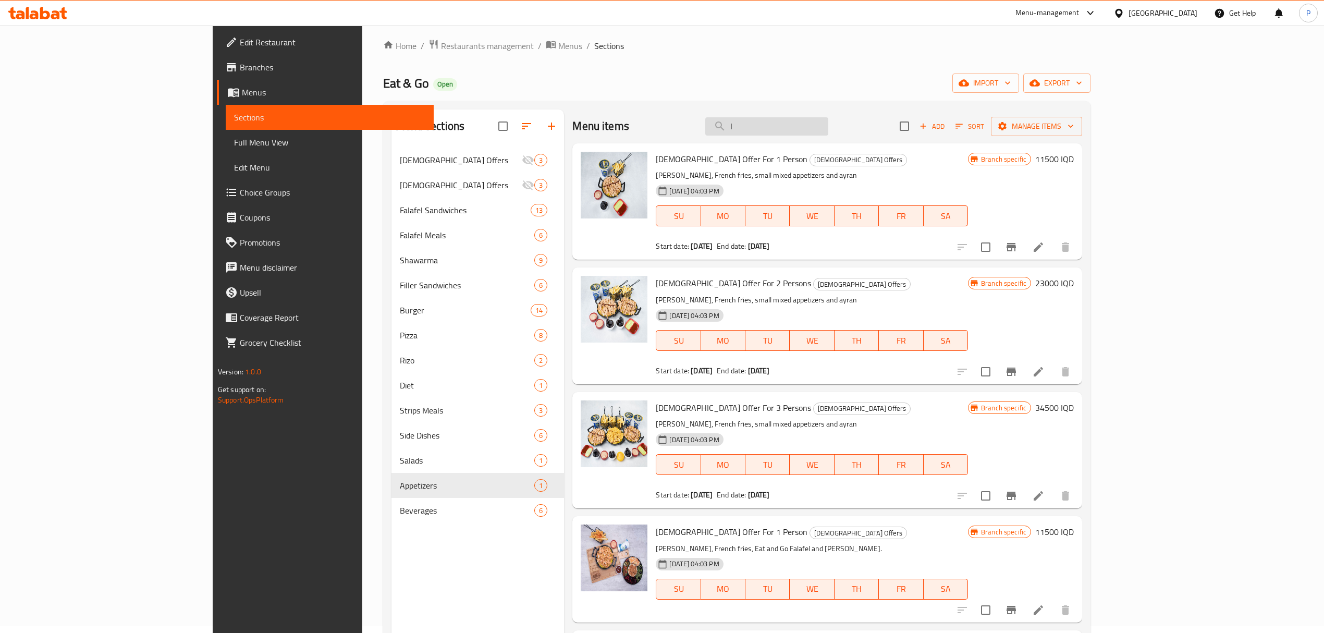
drag, startPoint x: 825, startPoint y: 126, endPoint x: 789, endPoint y: 124, distance: 36.0
click at [789, 124] on input "l" at bounding box center [766, 126] width 123 height 18
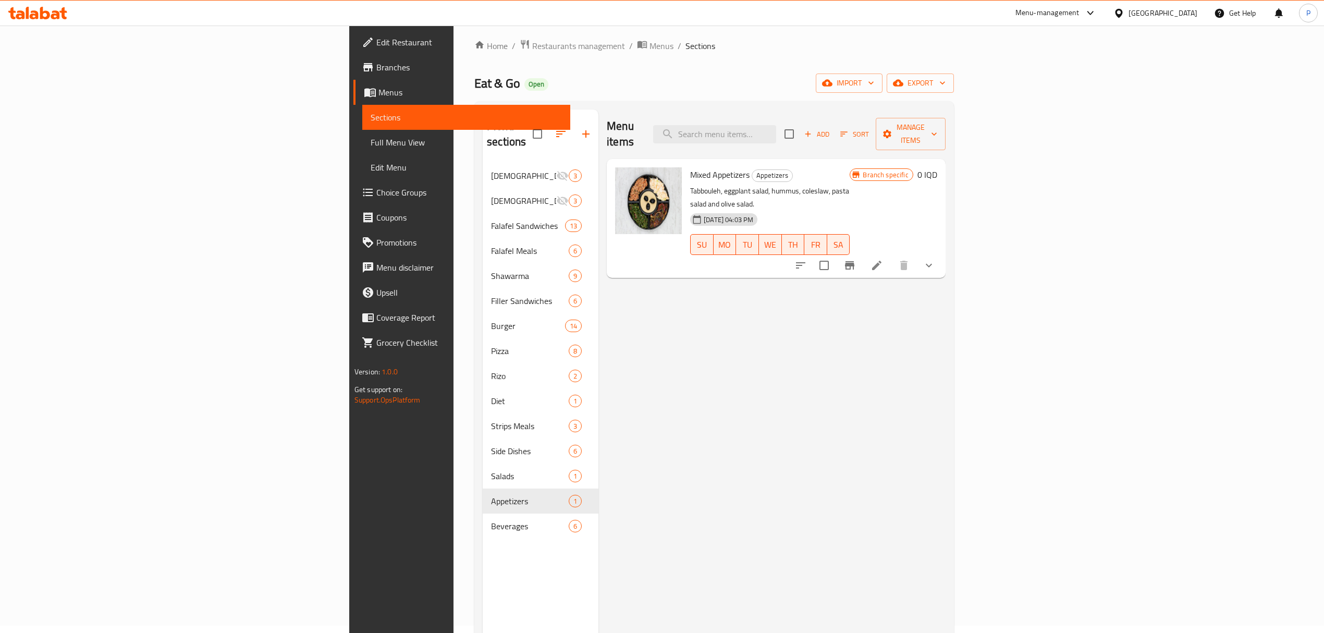
click at [643, 118] on div "Menu items Add Sort Manage items" at bounding box center [776, 134] width 339 height 50
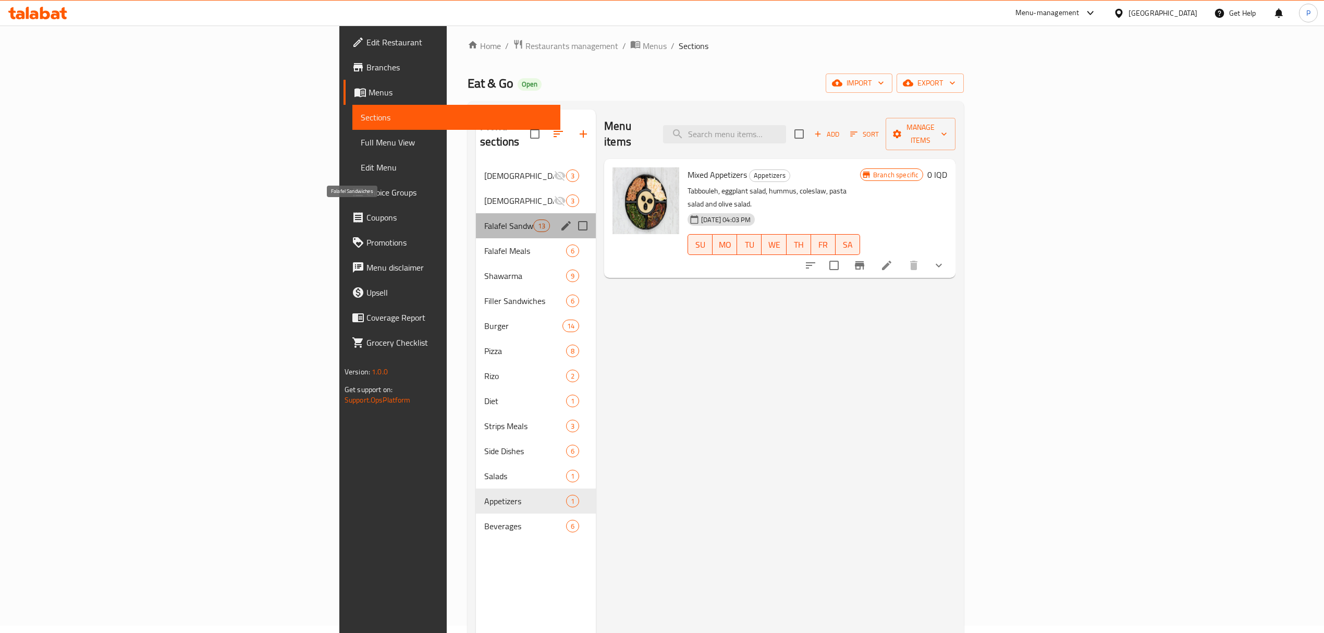
click at [484, 220] on span "Falafel Sandwiches" at bounding box center [508, 226] width 49 height 13
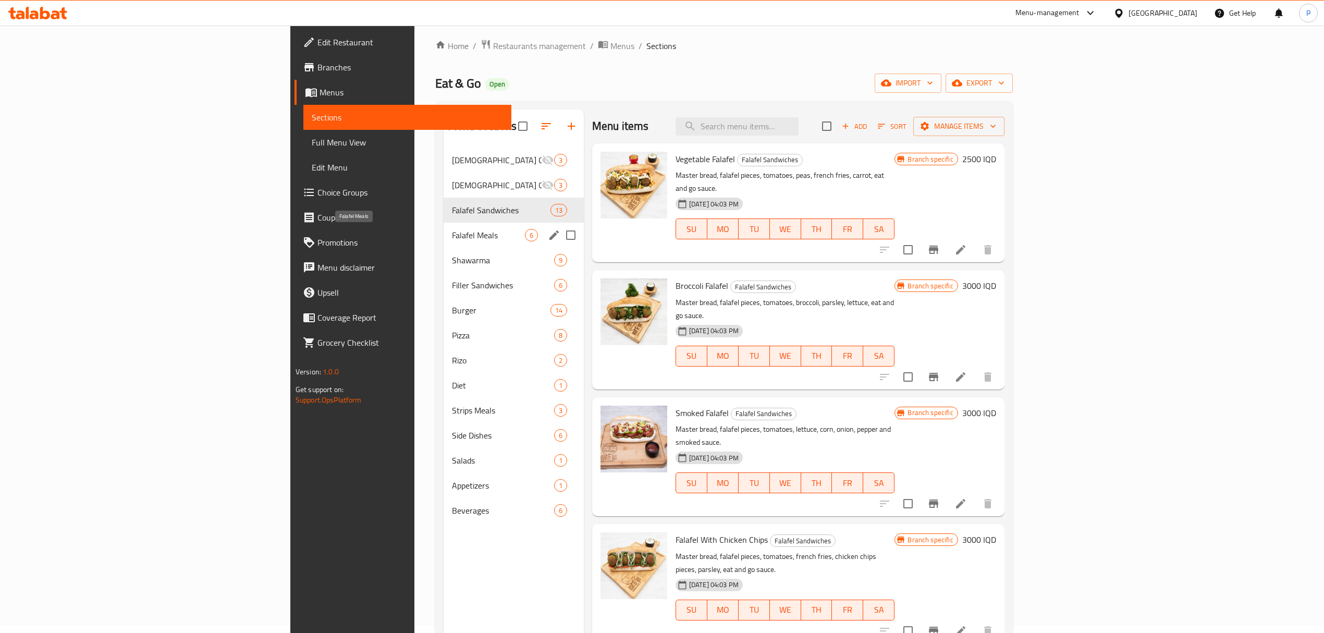
click at [452, 234] on span "Falafel Meals" at bounding box center [488, 235] width 73 height 13
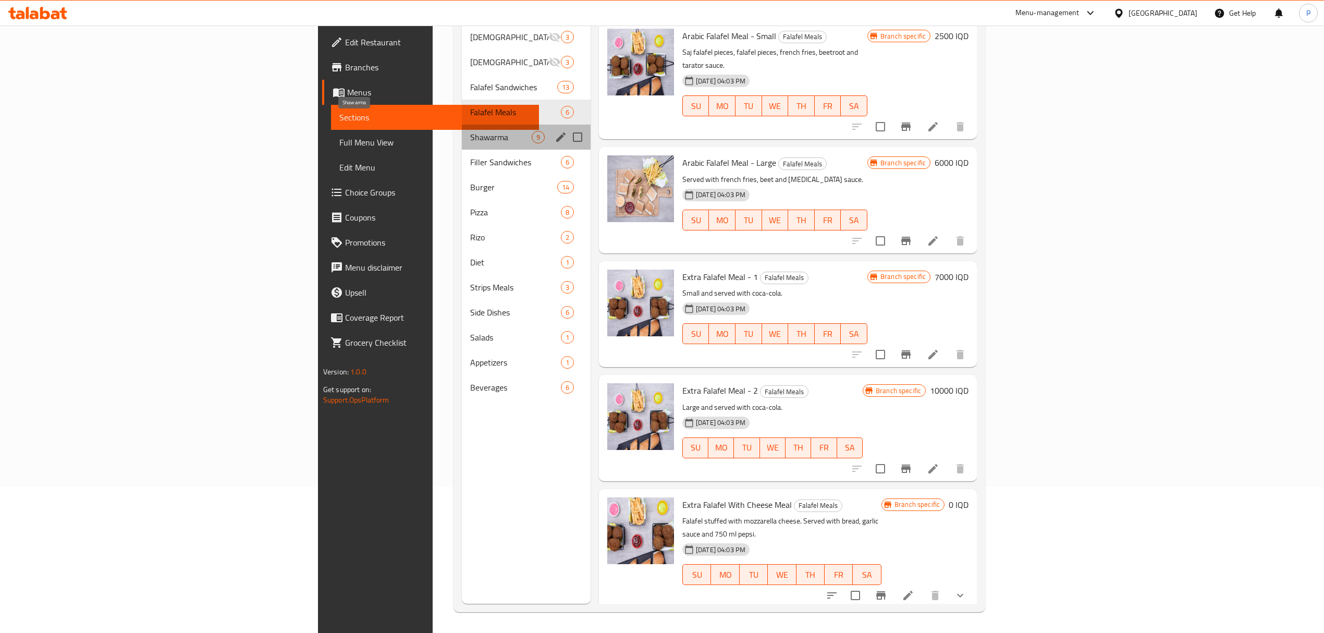
click at [470, 131] on span "Shawarma" at bounding box center [501, 137] width 62 height 13
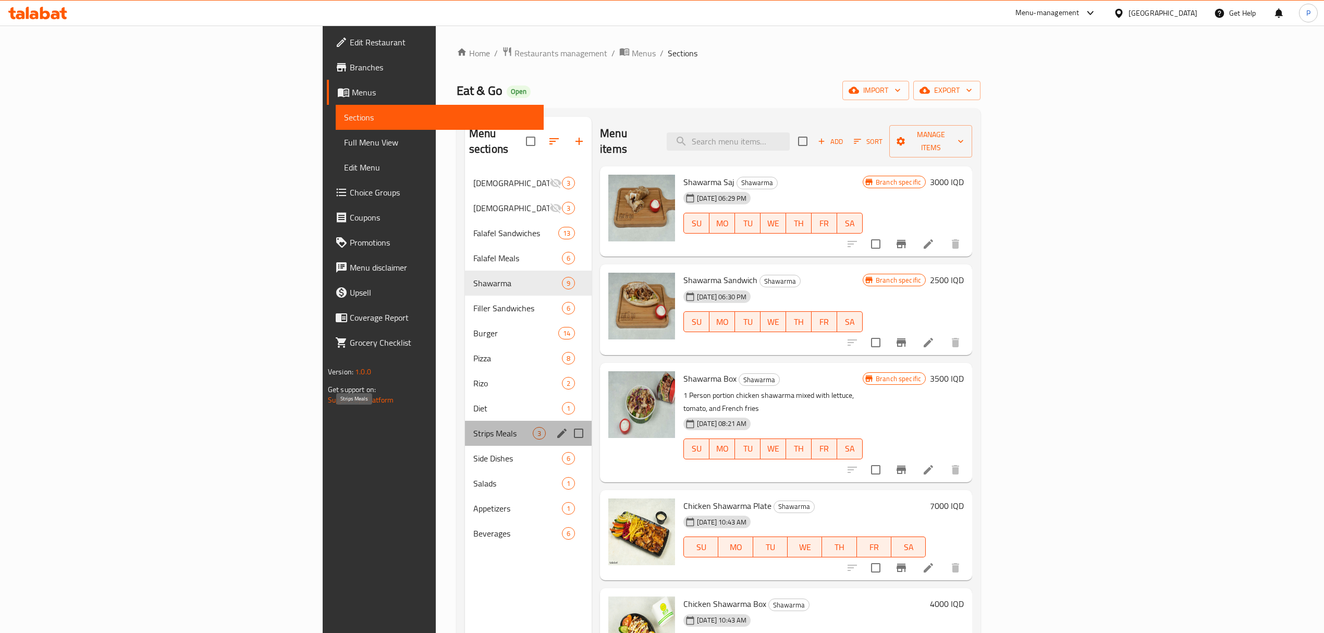
click at [473, 427] on span "Strips Meals" at bounding box center [502, 433] width 59 height 13
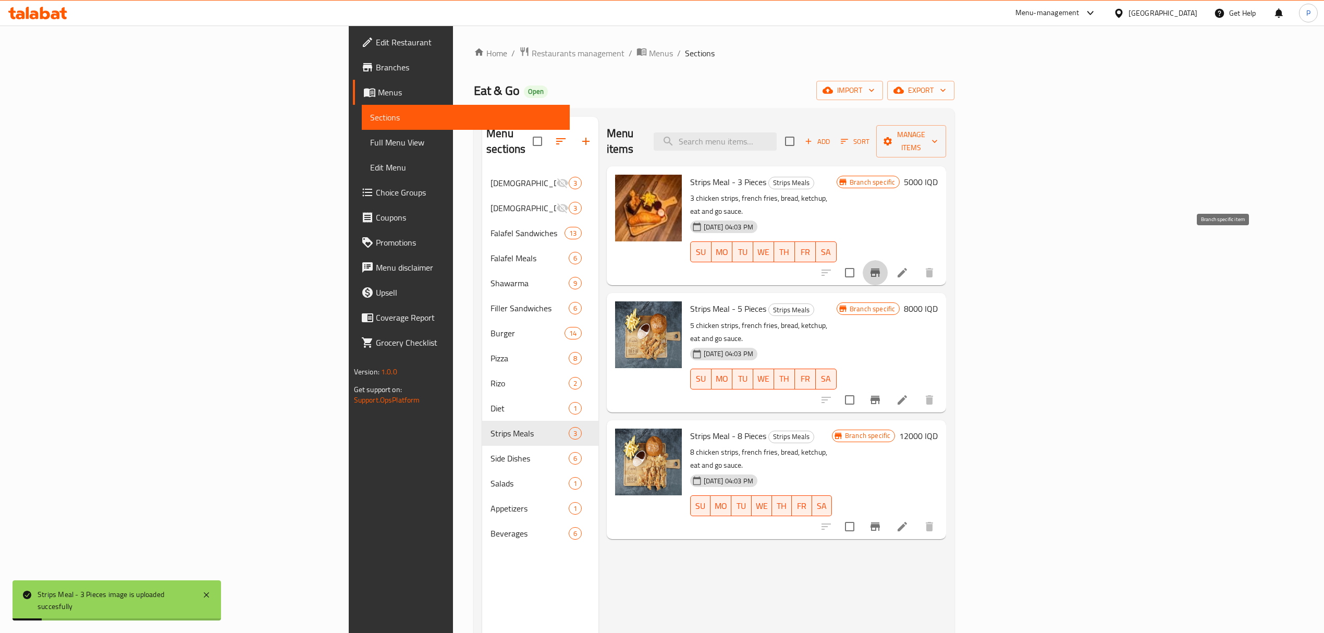
click at [888, 260] on button "Branch-specific-item" at bounding box center [875, 272] width 25 height 25
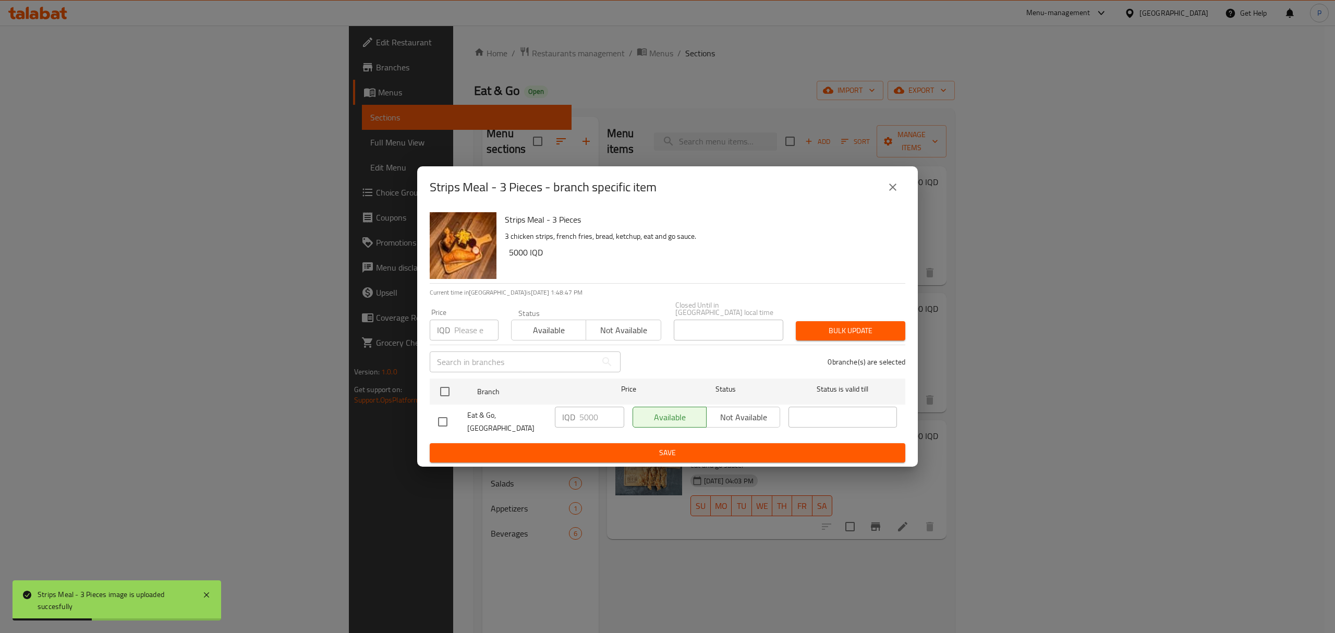
click at [893, 192] on icon "close" at bounding box center [892, 187] width 13 height 13
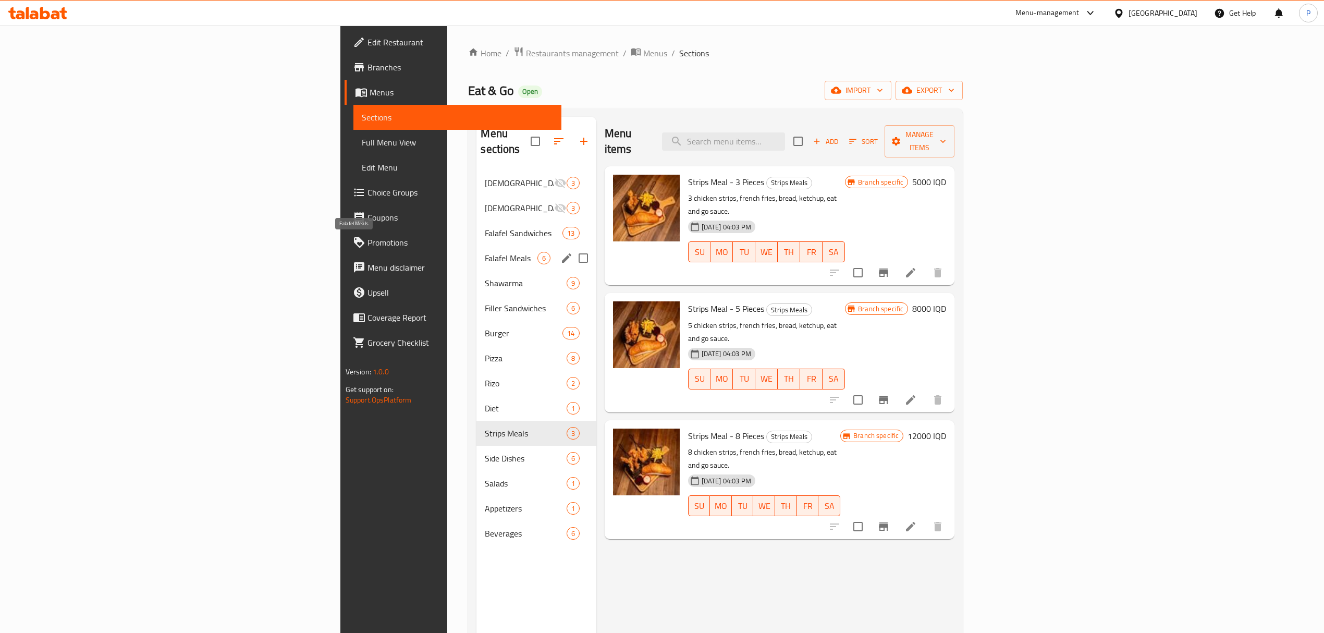
click at [485, 252] on span "Falafel Meals" at bounding box center [511, 258] width 52 height 13
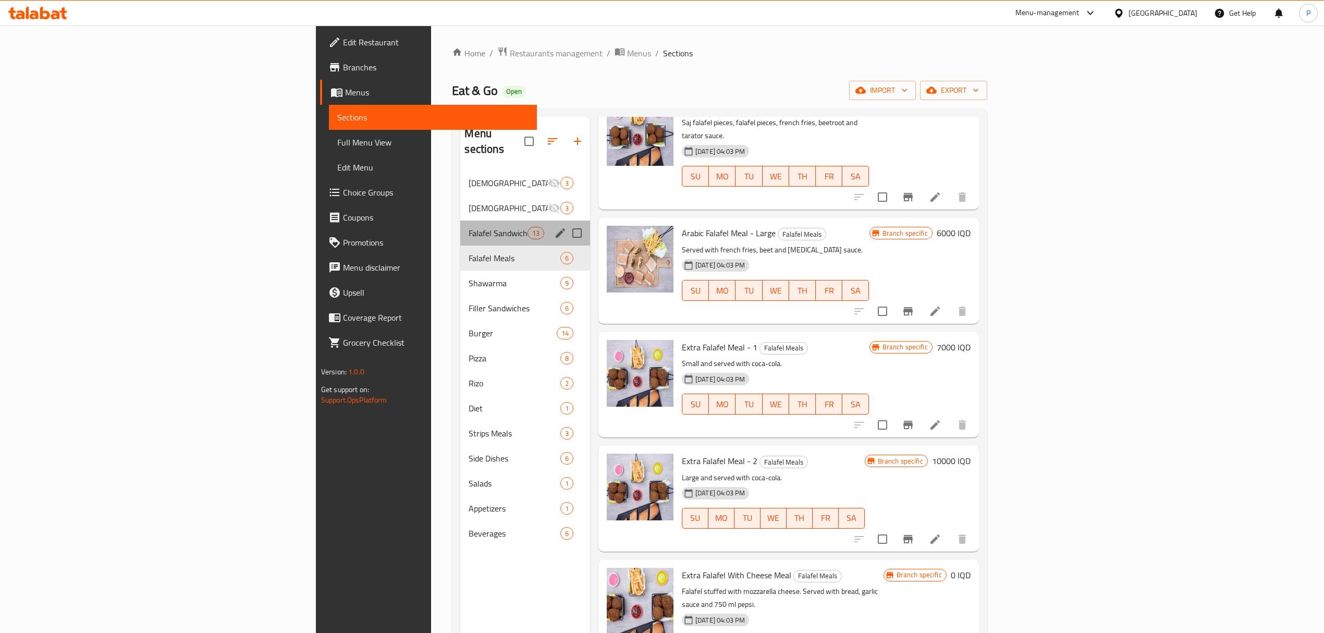
click at [460, 221] on div "Falafel Sandwiches 13" at bounding box center [525, 233] width 130 height 25
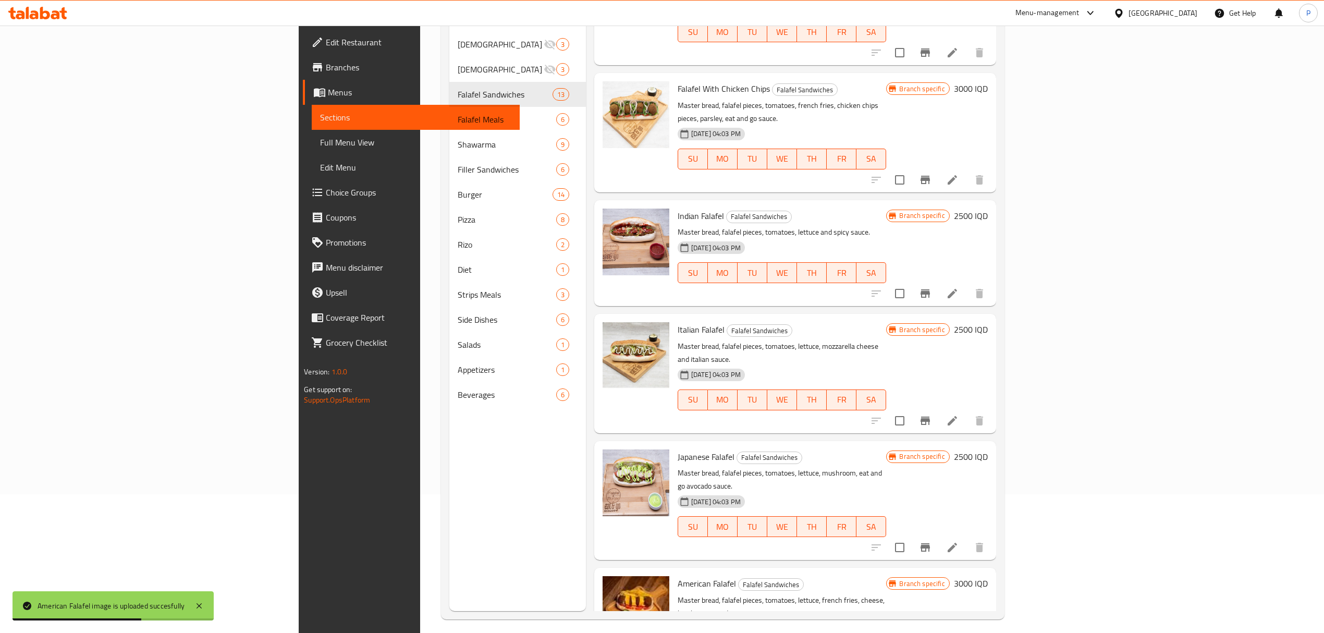
scroll to position [247, 0]
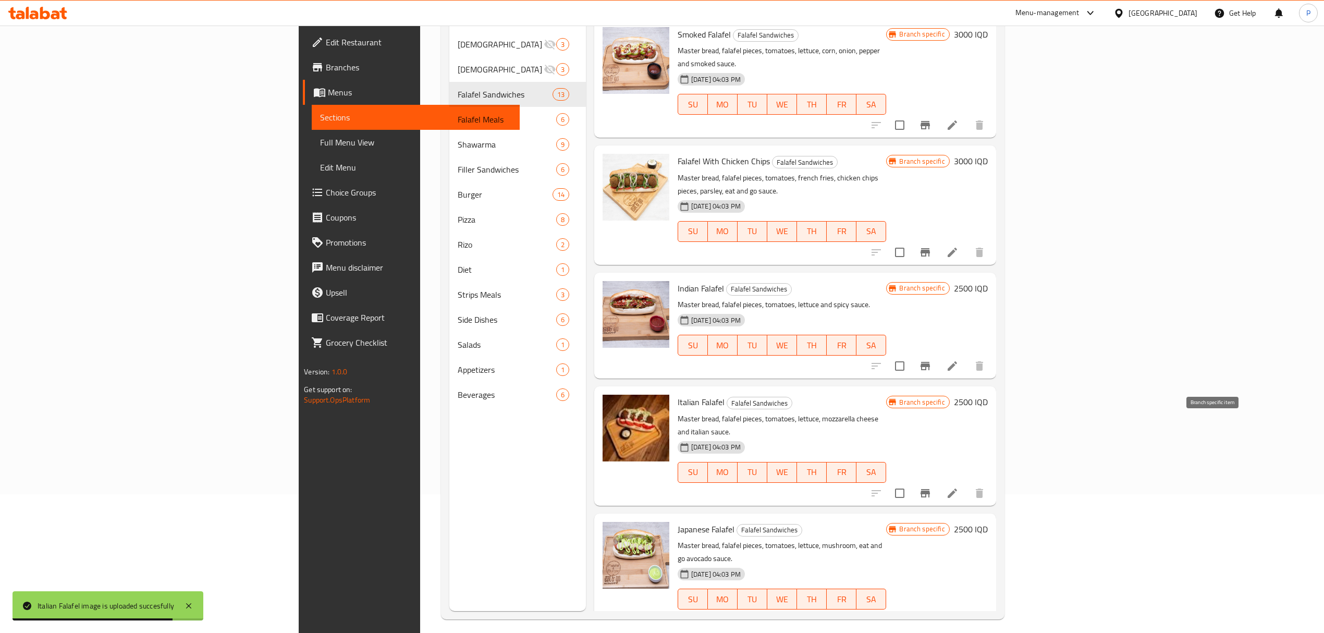
click at [938, 481] on button "Branch-specific-item" at bounding box center [925, 493] width 25 height 25
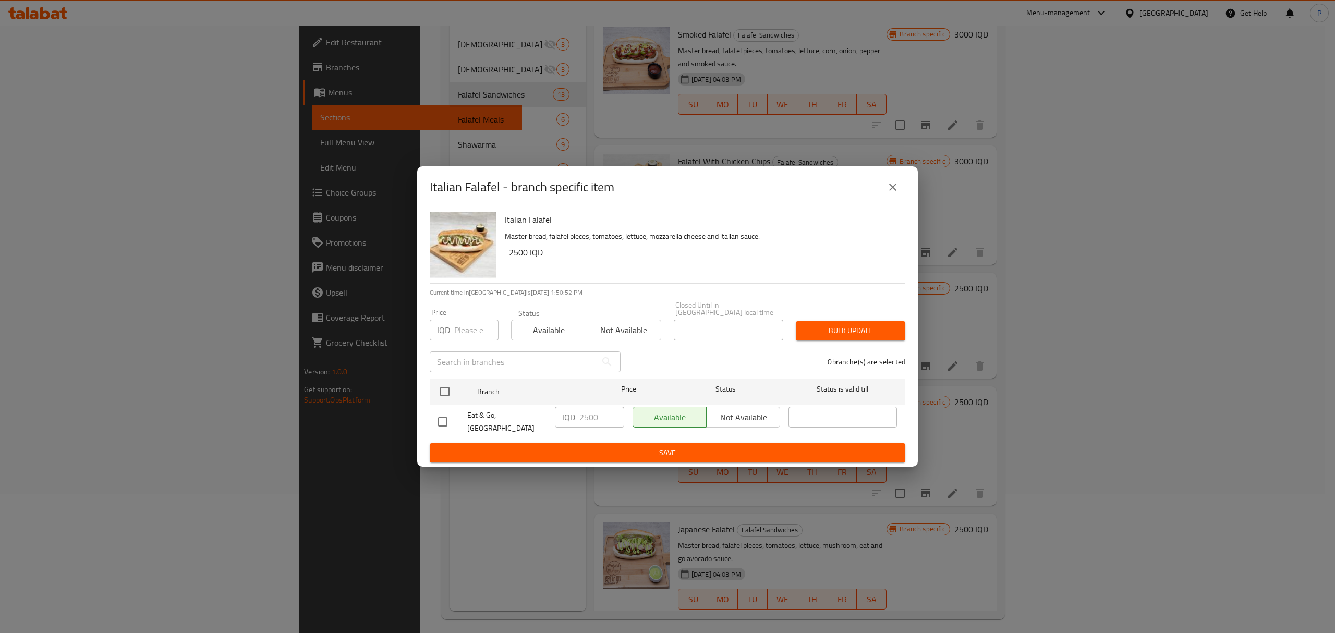
click at [444, 419] on input "checkbox" at bounding box center [443, 422] width 22 height 22
checkbox input "true"
drag, startPoint x: 589, startPoint y: 423, endPoint x: 561, endPoint y: 424, distance: 28.2
click at [561, 424] on div "IQD 2500 ​" at bounding box center [589, 417] width 69 height 21
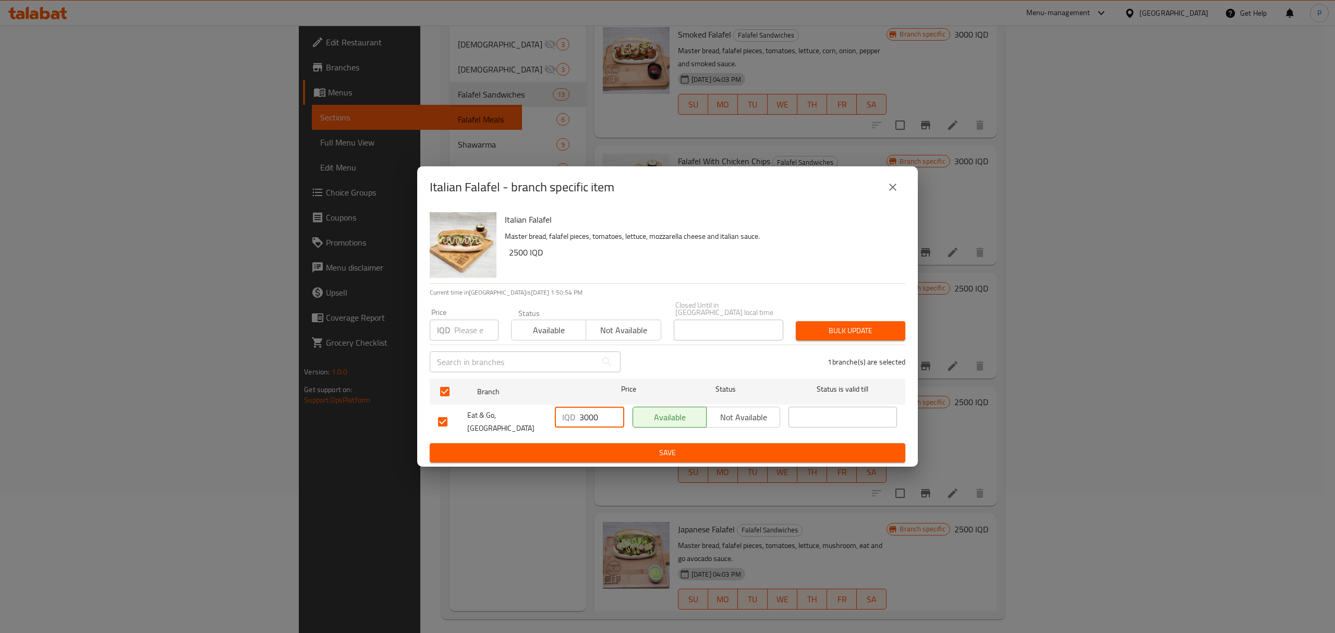
type input "3000"
click at [637, 446] on span "Save" at bounding box center [667, 452] width 459 height 13
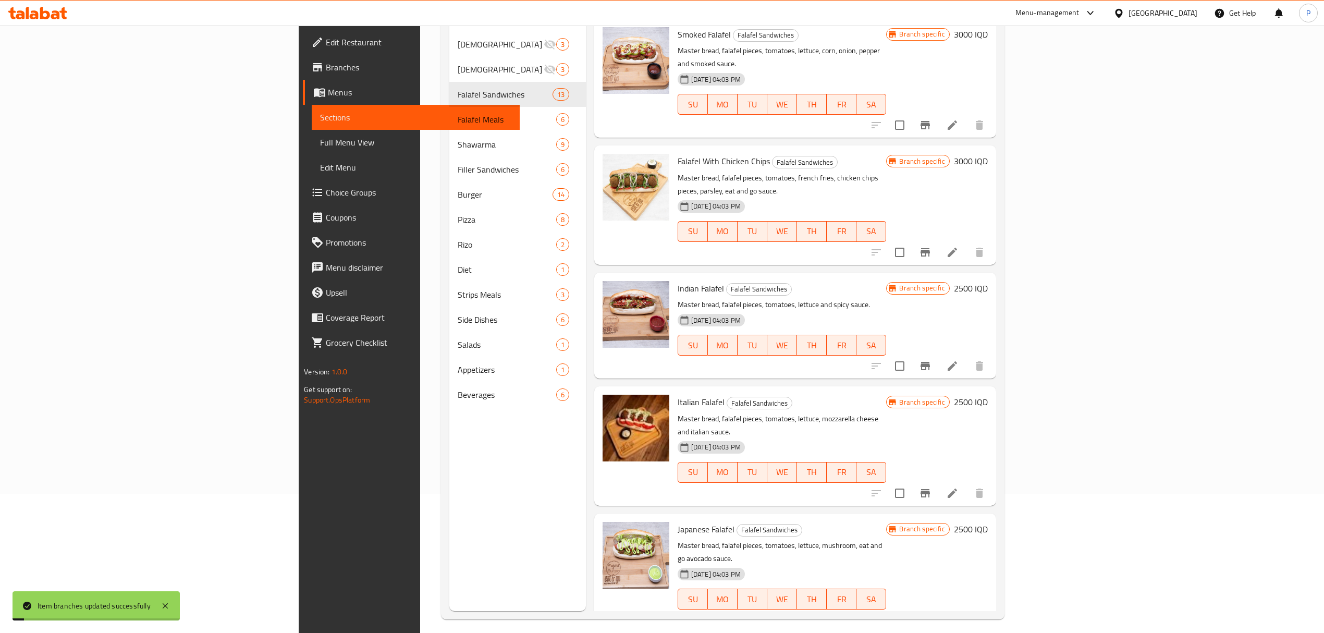
click at [988, 395] on h6 "2500 IQD" at bounding box center [971, 402] width 34 height 15
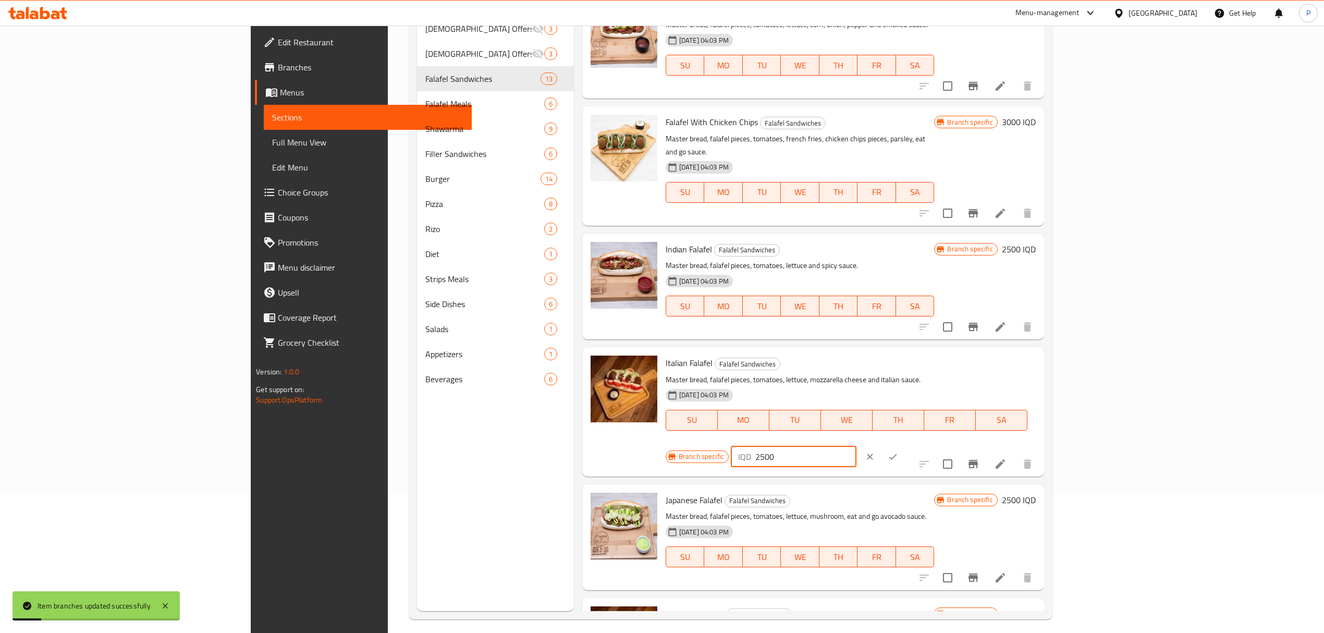
drag, startPoint x: 1146, startPoint y: 357, endPoint x: 1129, endPoint y: 355, distance: 17.3
click at [857, 446] on div "IQD 2500 ​" at bounding box center [794, 456] width 126 height 21
type input "3000"
click at [905, 445] on button "ok" at bounding box center [893, 456] width 23 height 23
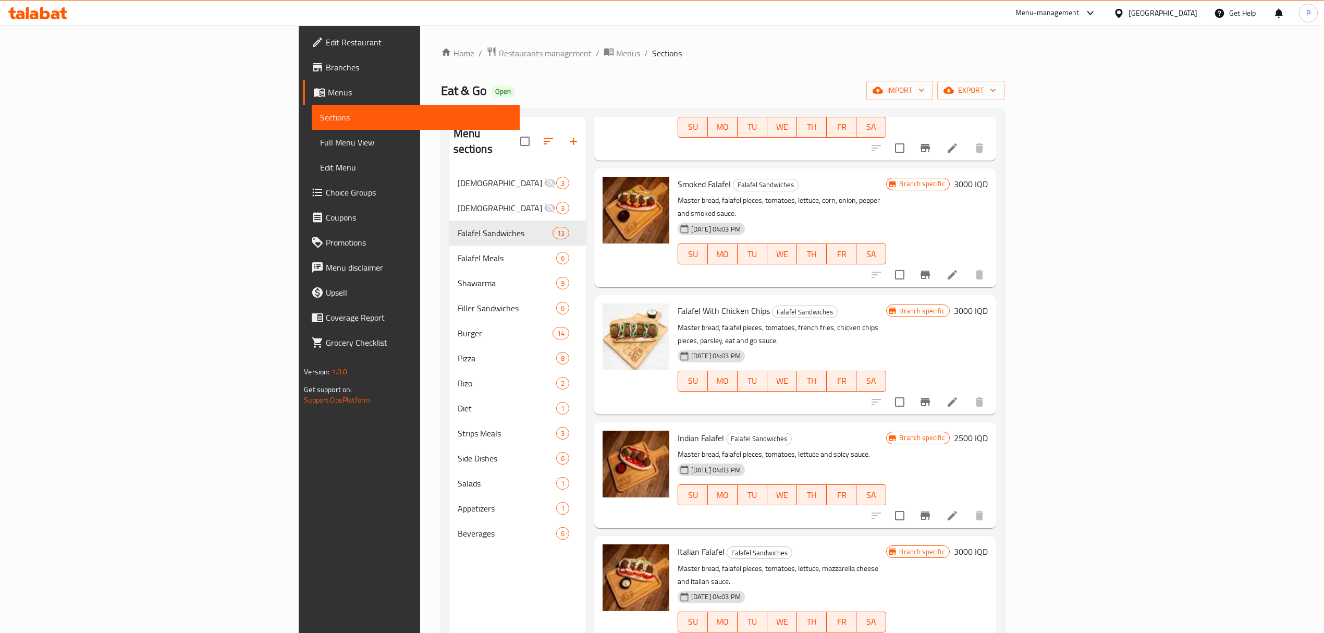
scroll to position [0, 0]
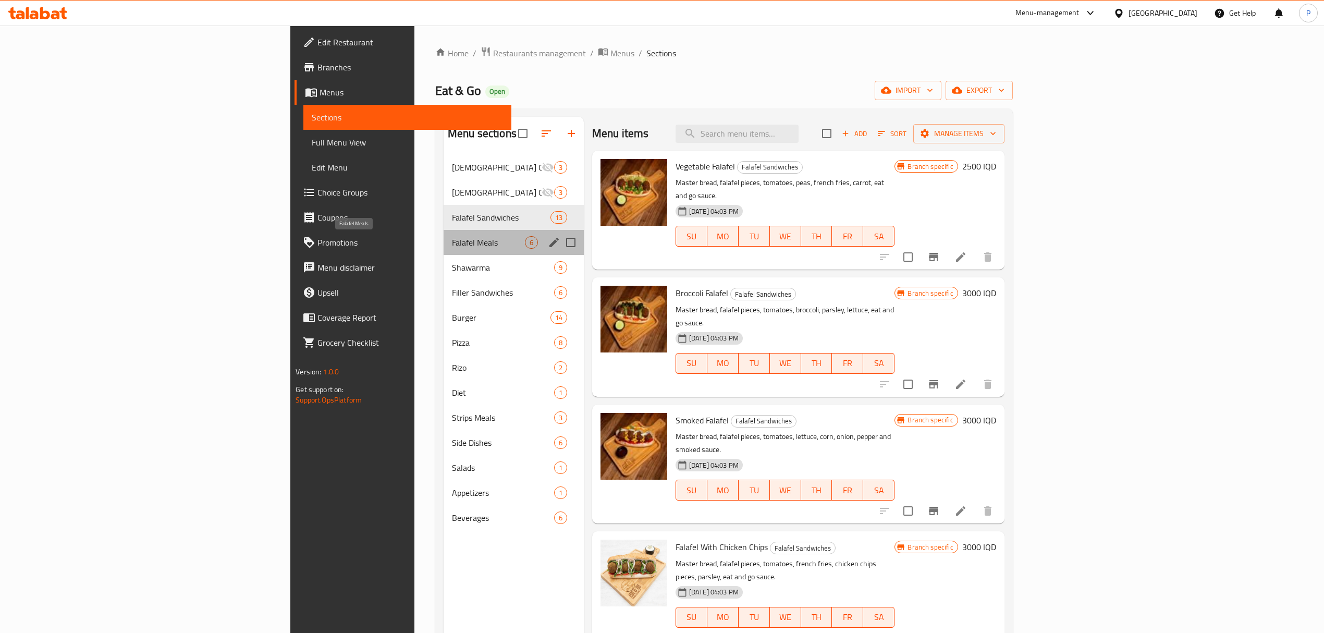
click at [452, 239] on span "Falafel Meals" at bounding box center [488, 242] width 73 height 13
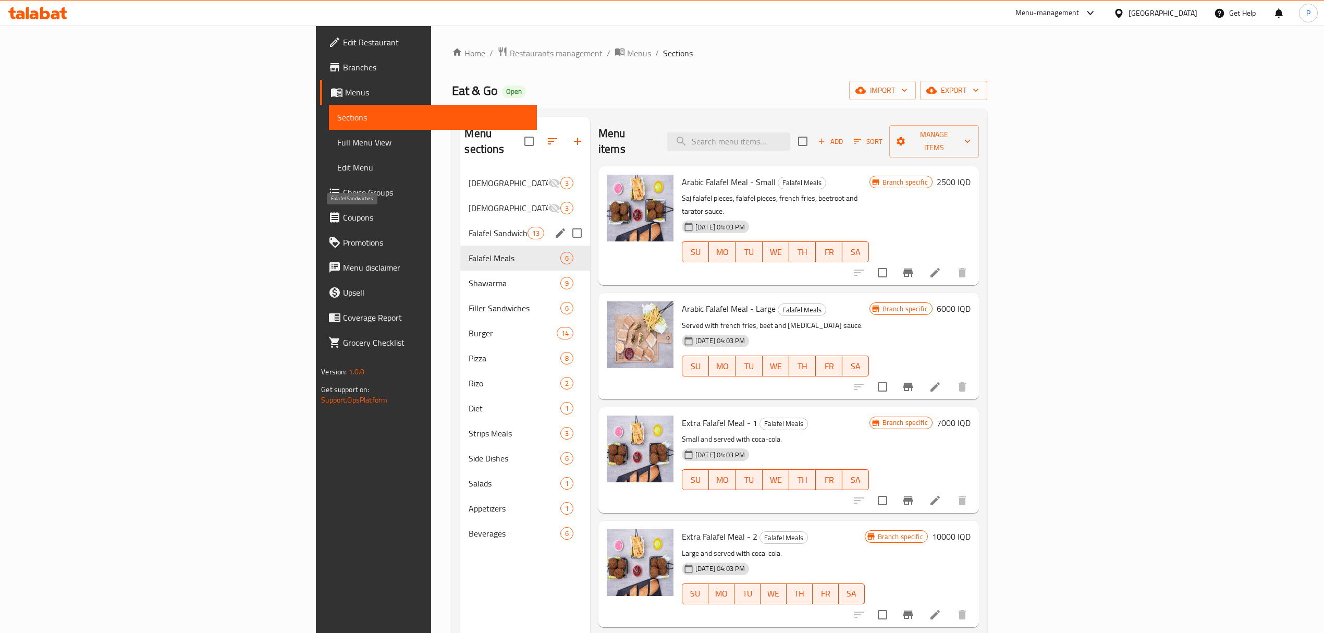
click at [469, 227] on span "Falafel Sandwiches" at bounding box center [498, 233] width 58 height 13
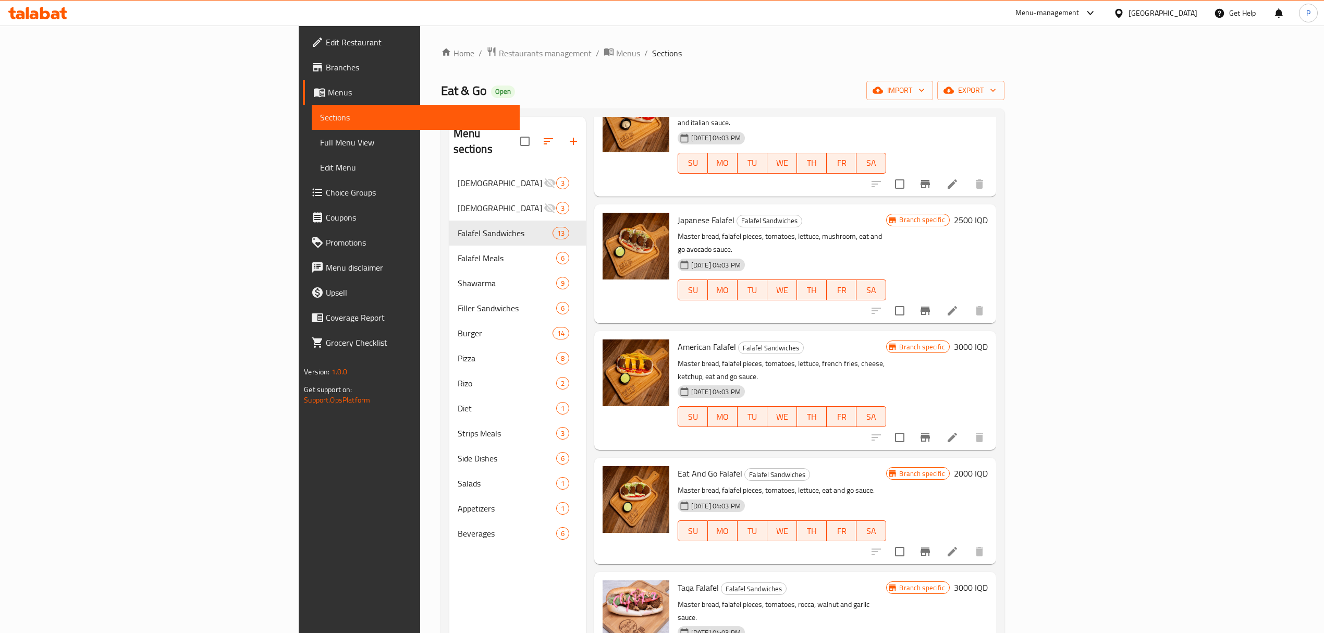
scroll to position [873, 0]
